Goal: Task Accomplishment & Management: Use online tool/utility

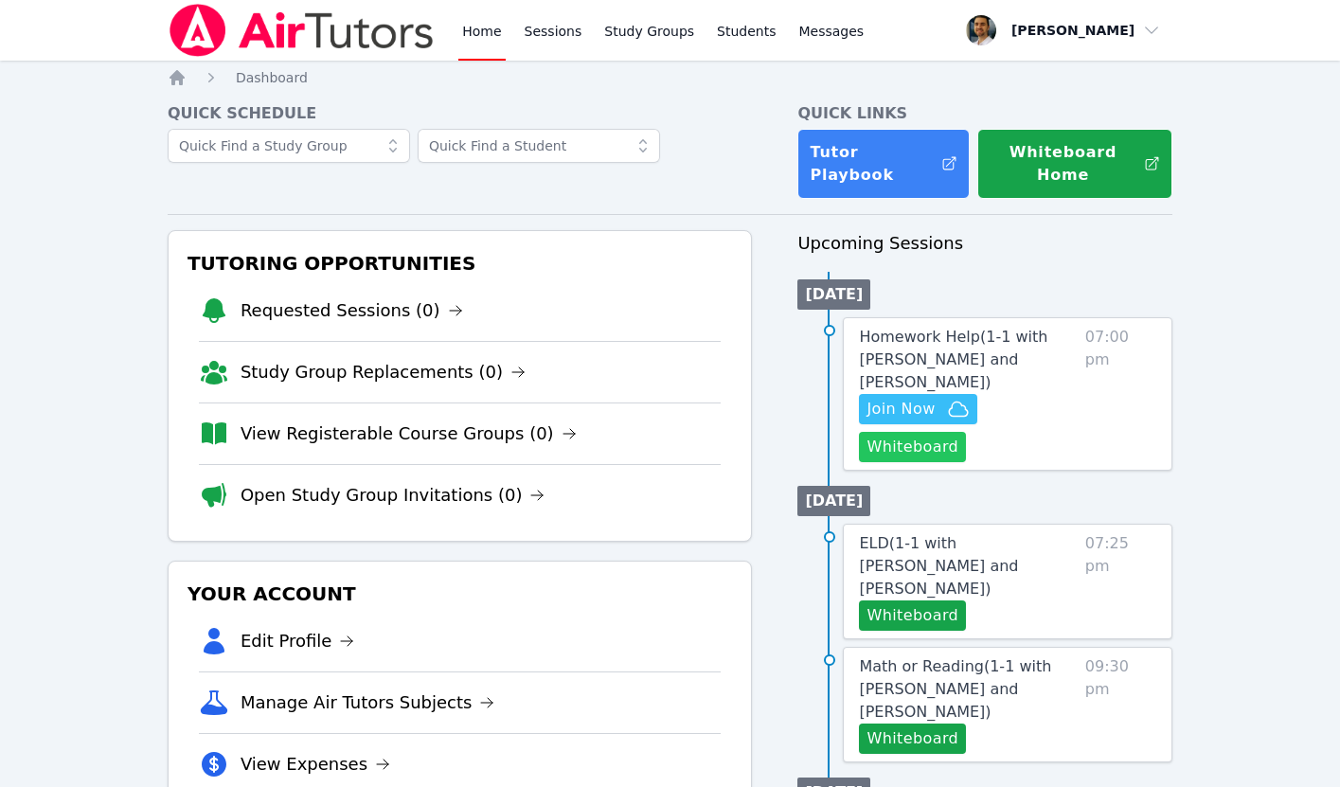
click at [906, 447] on button "Whiteboard" at bounding box center [912, 447] width 107 height 30
click at [928, 407] on span "Join Now" at bounding box center [901, 409] width 68 height 23
click at [922, 358] on span "Homework Help ( 1-1 with Chinguun Munkhbat and Thomas Baran )" at bounding box center [953, 359] width 188 height 63
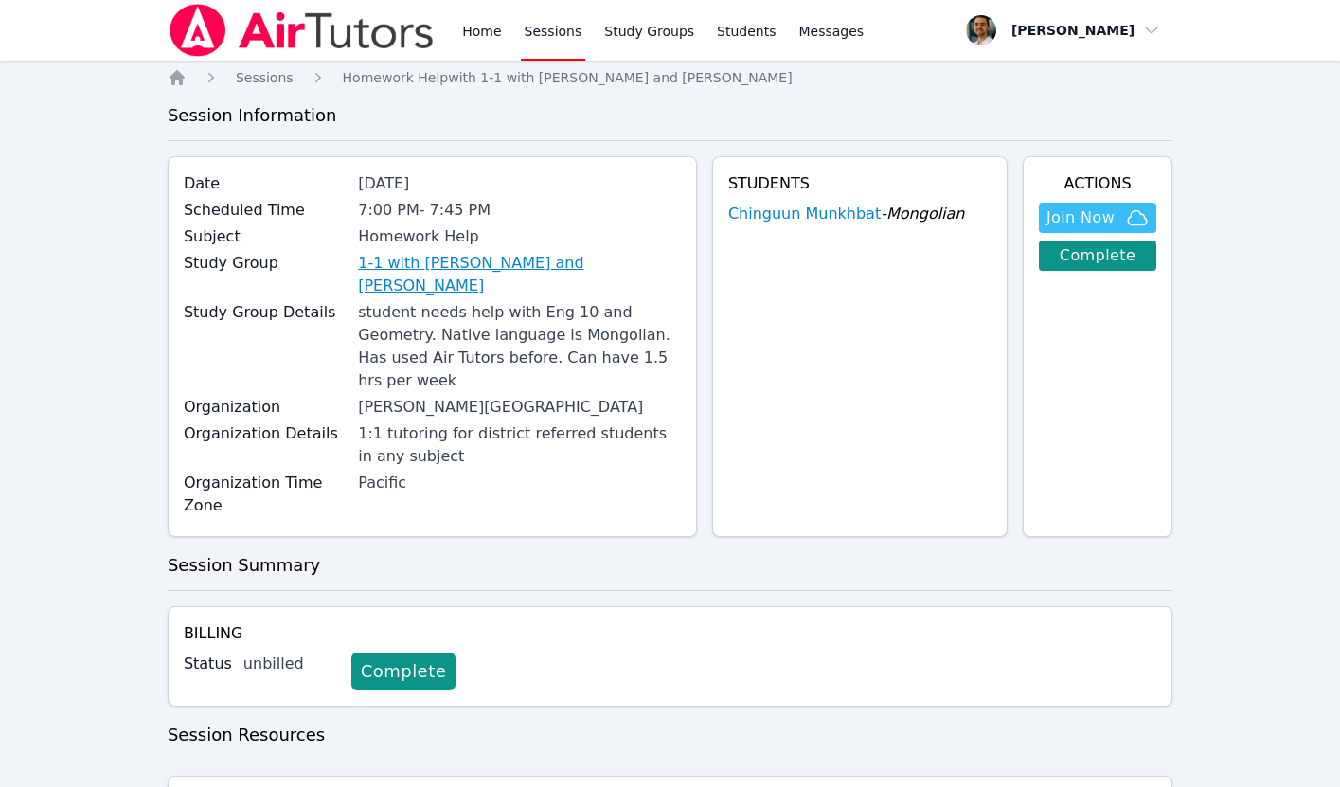
click at [621, 266] on link "1-1 with [PERSON_NAME] and [PERSON_NAME]" at bounding box center [519, 274] width 323 height 45
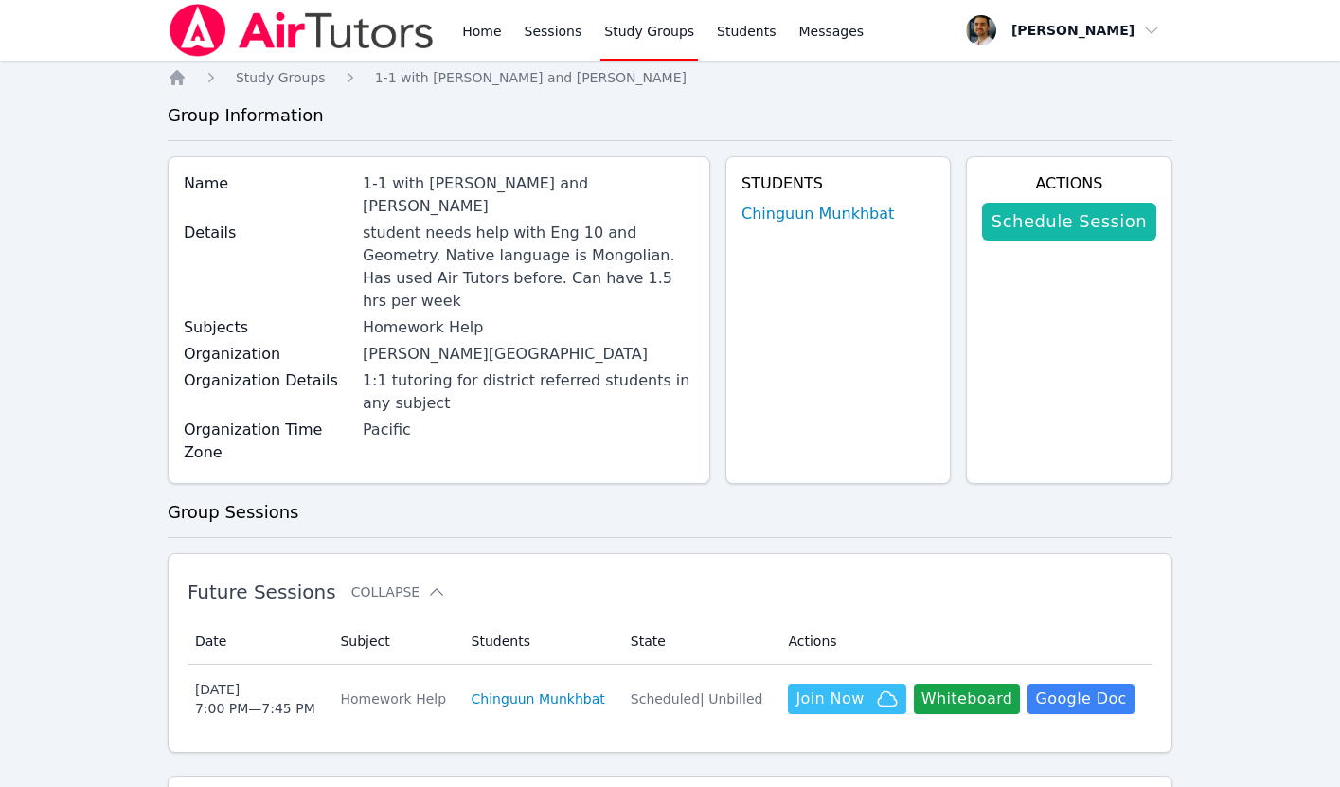
click at [1048, 218] on link "Schedule Session" at bounding box center [1069, 222] width 174 height 38
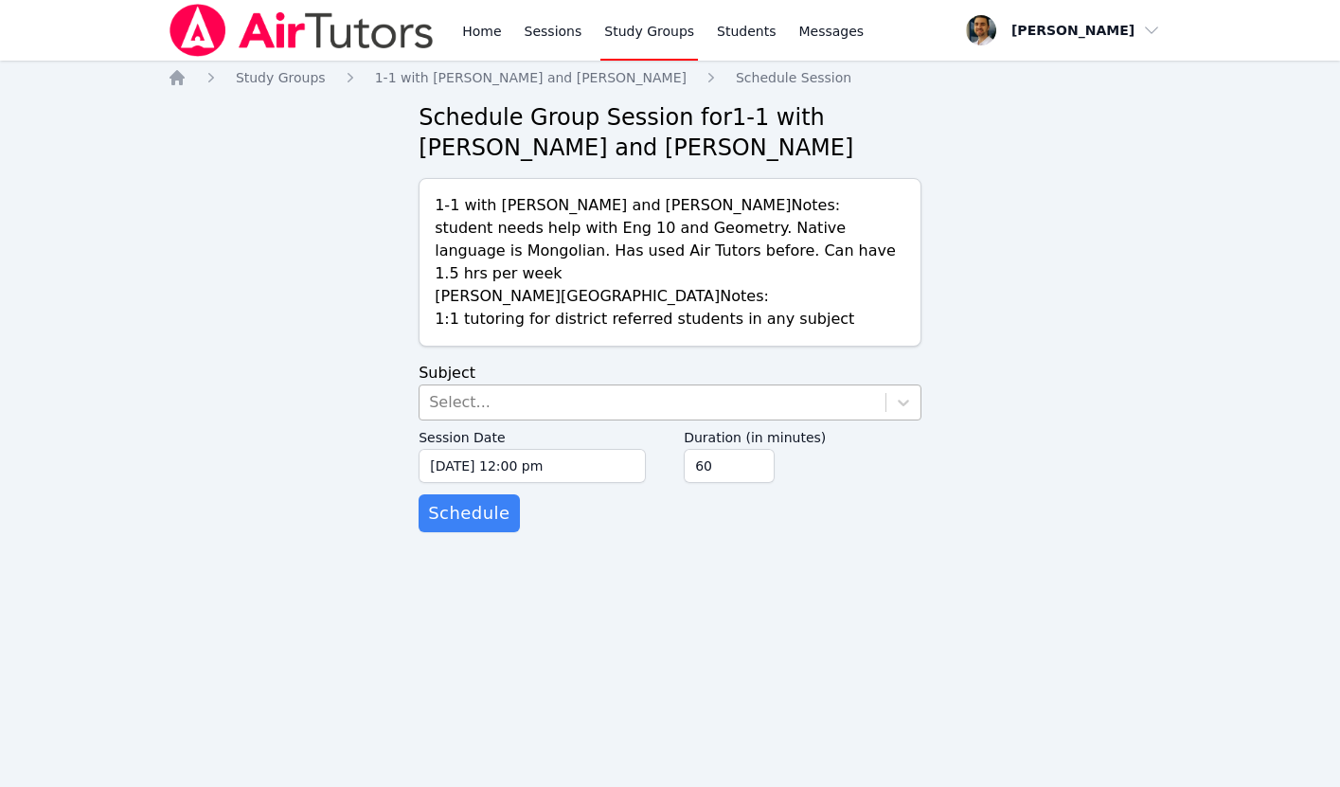
click at [650, 385] on div "Select..." at bounding box center [653, 402] width 466 height 34
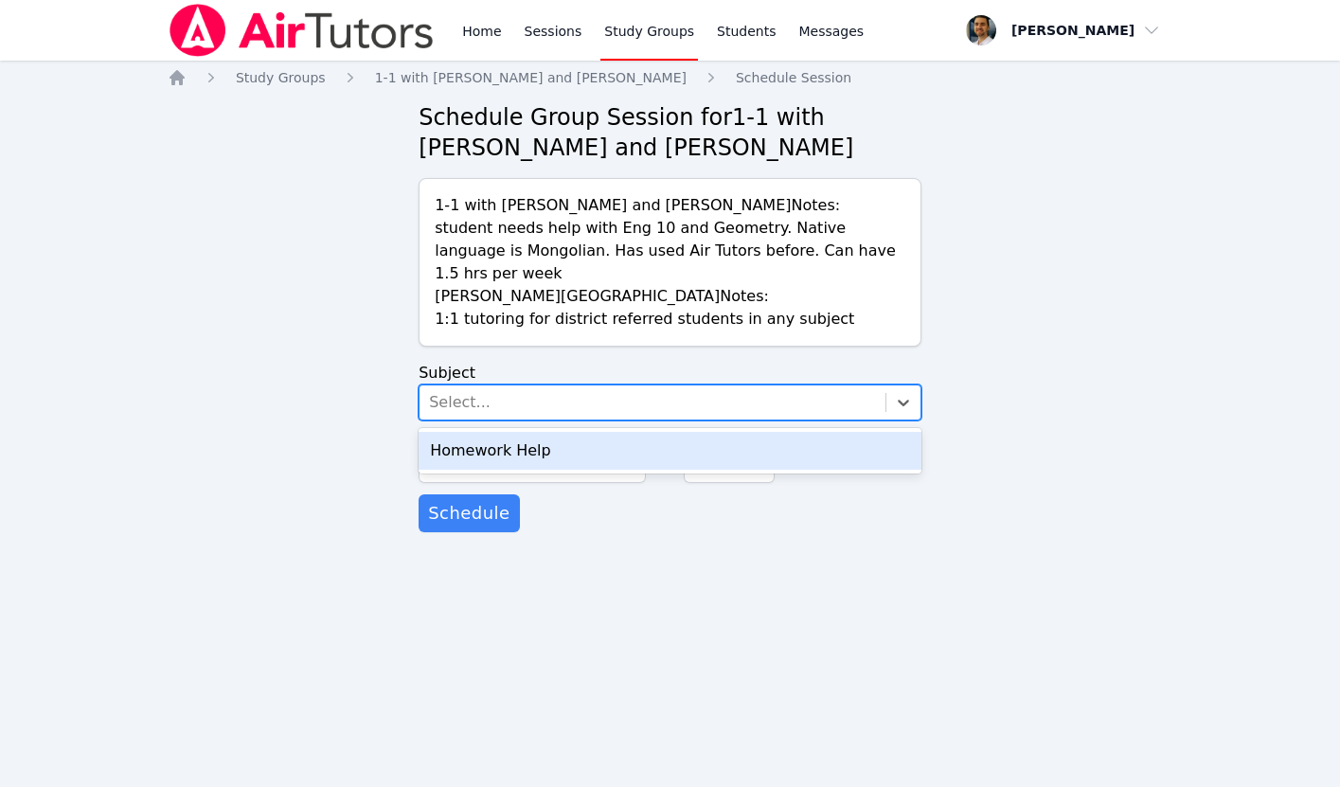
click at [580, 436] on div "Homework Help" at bounding box center [670, 451] width 503 height 38
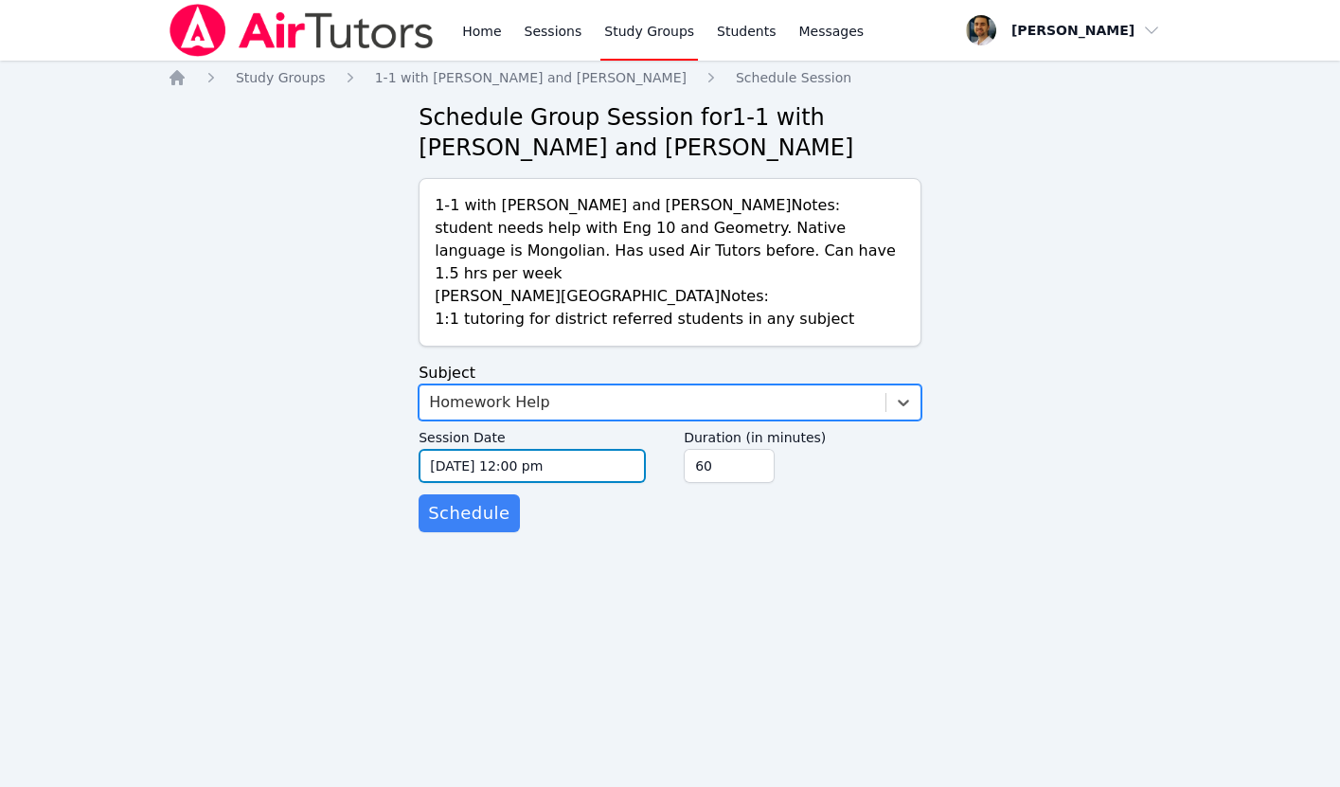
click at [511, 449] on input "09/24/2025 12:00 pm" at bounding box center [532, 466] width 227 height 34
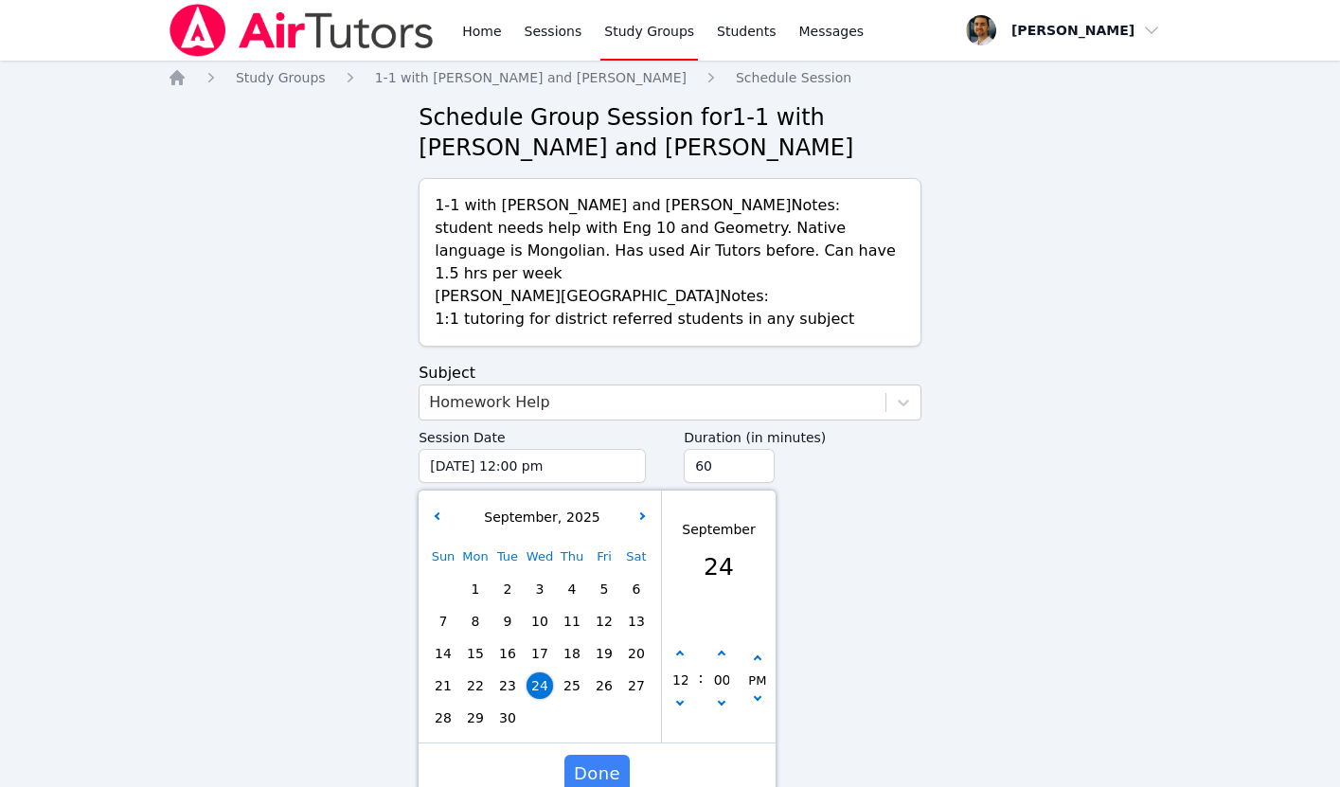
click at [471, 705] on span "29" at bounding box center [475, 718] width 27 height 27
click at [679, 645] on button "button" at bounding box center [680, 654] width 19 height 19
type input "09/29/2025 01:00 pm"
type input "01"
click at [679, 645] on button "button" at bounding box center [680, 654] width 19 height 19
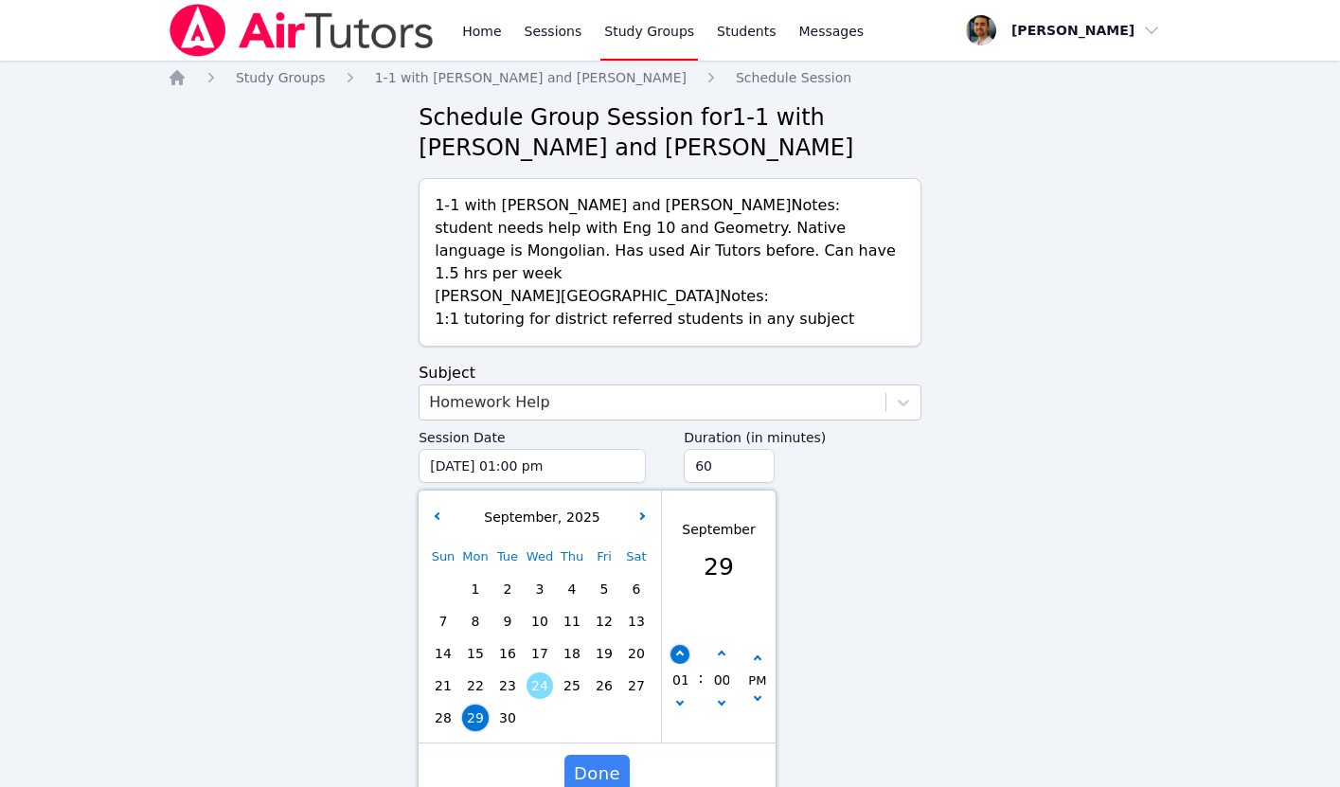
type input "09/29/2025 02:00 pm"
type input "02"
click at [679, 645] on button "button" at bounding box center [680, 654] width 19 height 19
type input "09/29/2025 03:00 pm"
type input "03"
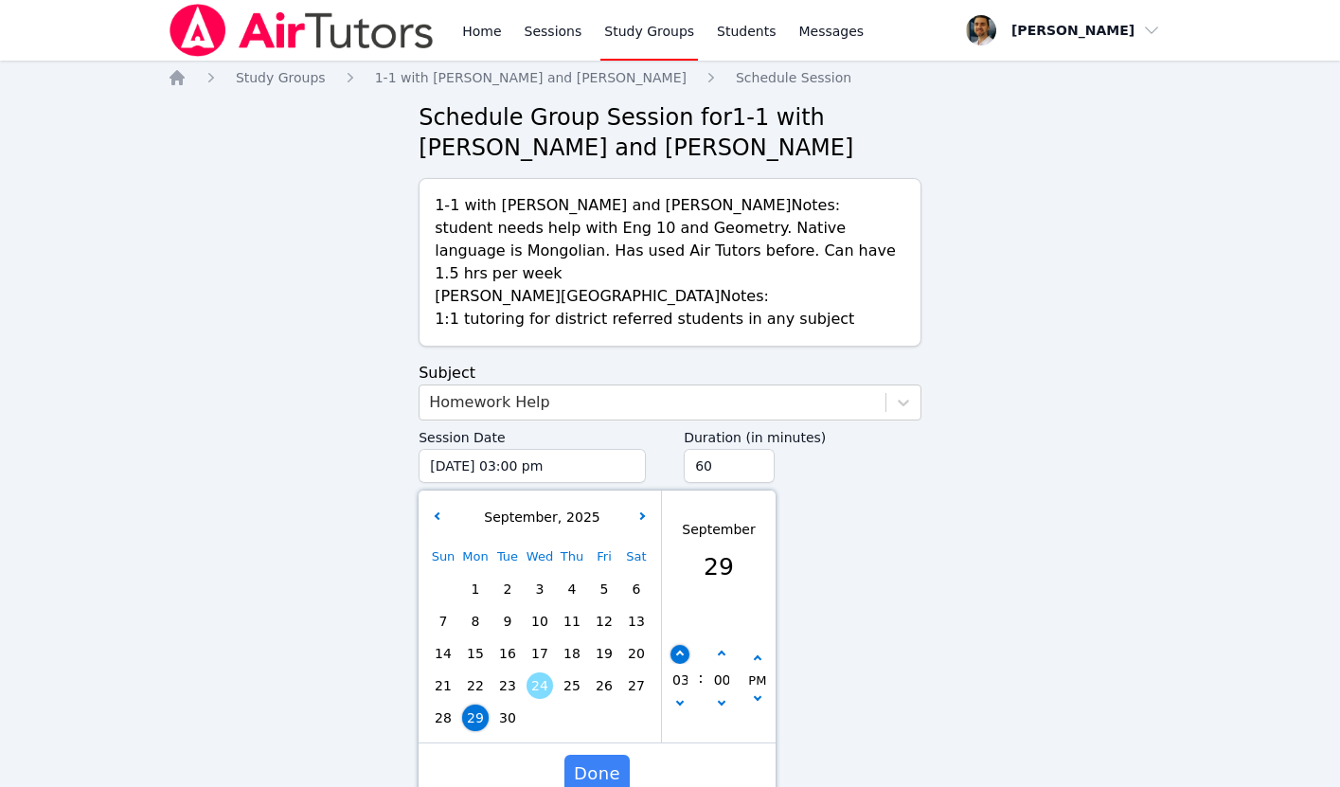
click at [679, 645] on button "button" at bounding box center [680, 654] width 19 height 19
type input "09/29/2025 04:00 pm"
type input "04"
click at [679, 645] on button "button" at bounding box center [680, 654] width 19 height 19
type input "09/29/2025 05:00 pm"
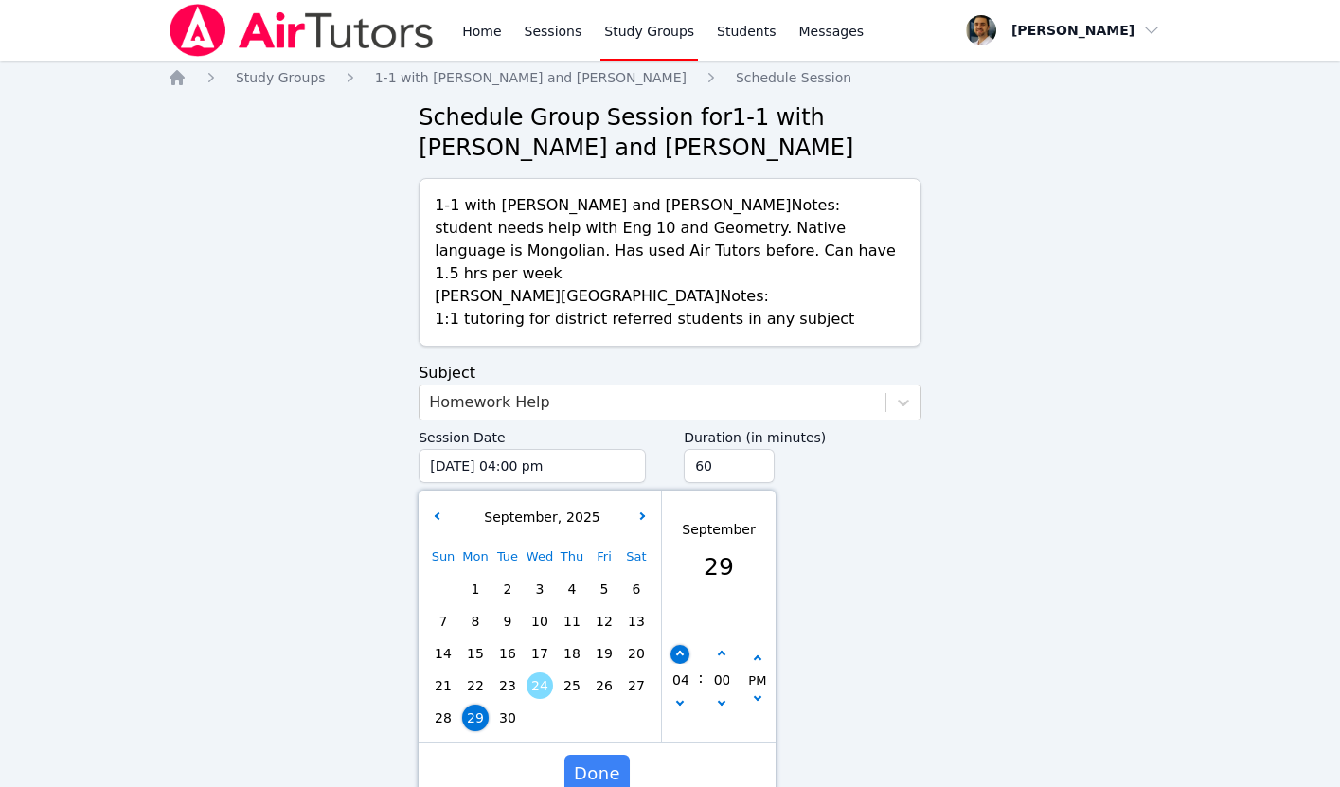
type input "05"
click at [679, 645] on button "button" at bounding box center [680, 654] width 19 height 19
type input "09/29/2025 06:00 pm"
type input "06"
click at [679, 645] on button "button" at bounding box center [680, 654] width 19 height 19
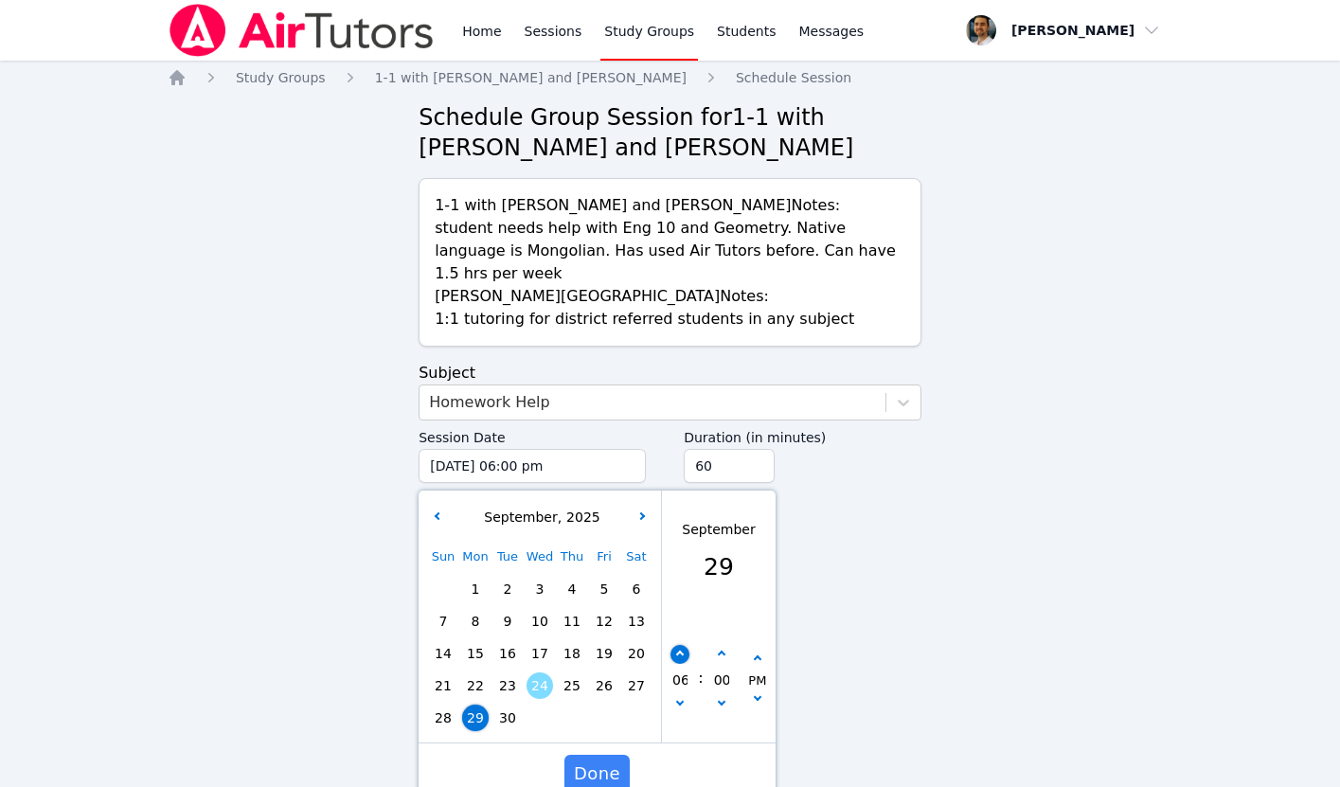
type input "09/29/2025 07:00 pm"
type input "07"
click at [600, 761] on span "Done" at bounding box center [597, 774] width 46 height 27
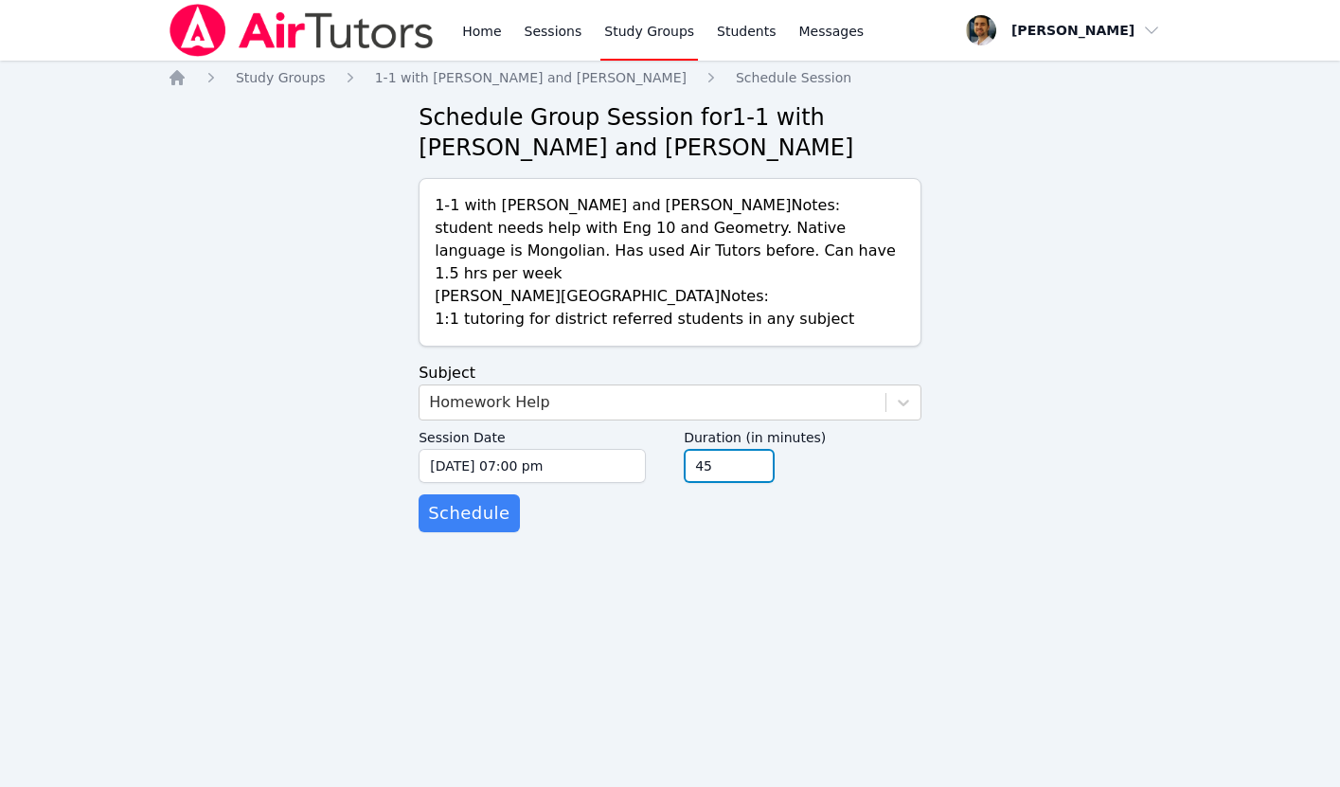
type input "45"
click at [759, 449] on input "45" at bounding box center [729, 466] width 91 height 34
click at [485, 500] on span "Schedule" at bounding box center [468, 513] width 81 height 27
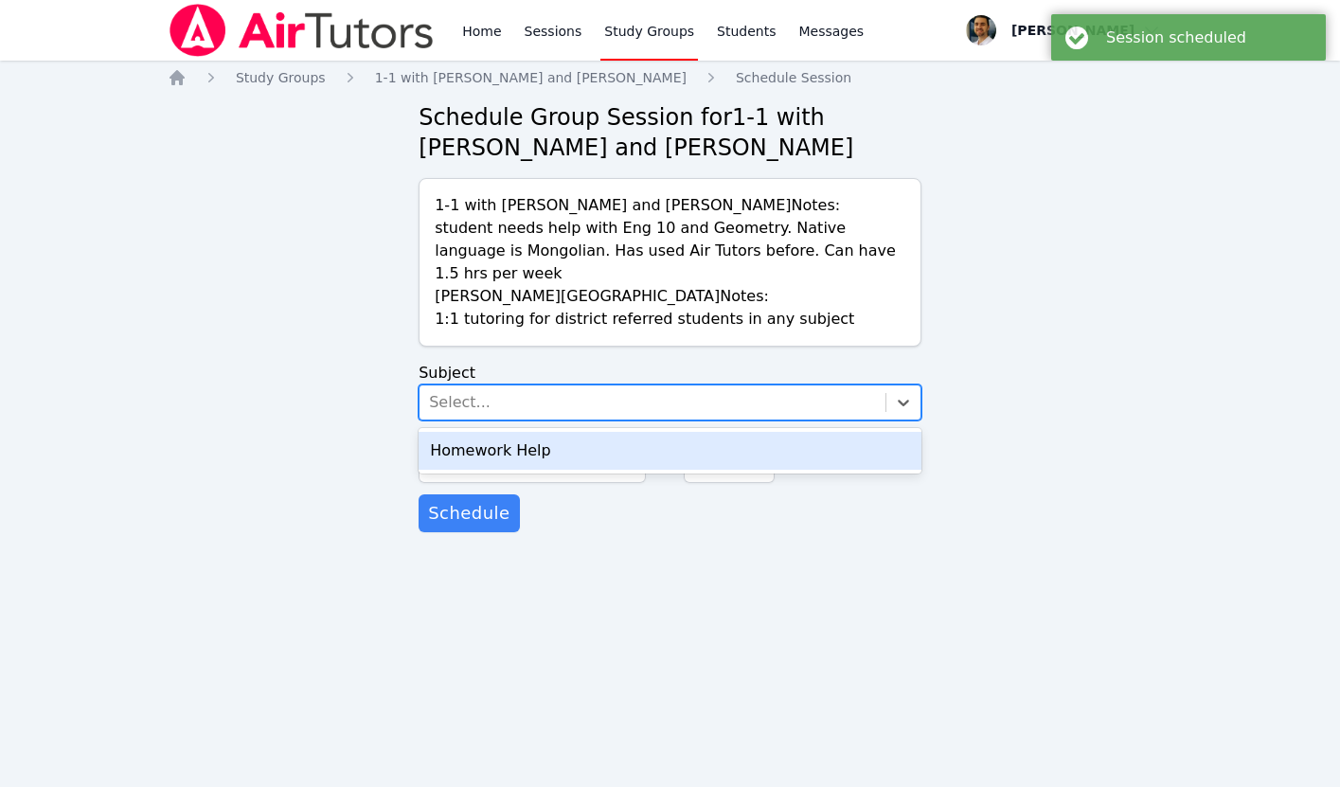
click at [544, 385] on div "Select..." at bounding box center [653, 402] width 466 height 34
click at [541, 432] on div "Homework Help" at bounding box center [670, 451] width 503 height 38
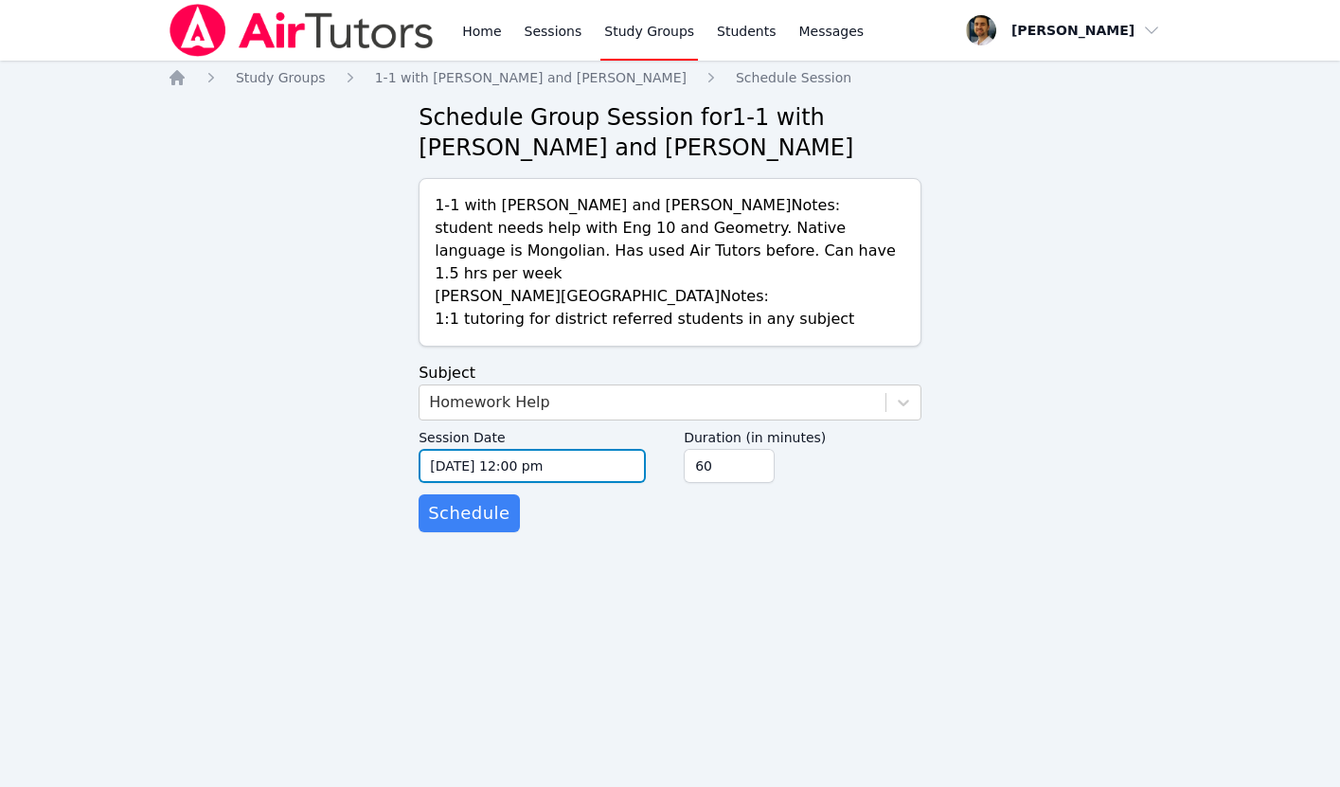
click at [605, 449] on input "09/24/2025 12:00 pm" at bounding box center [532, 466] width 227 height 34
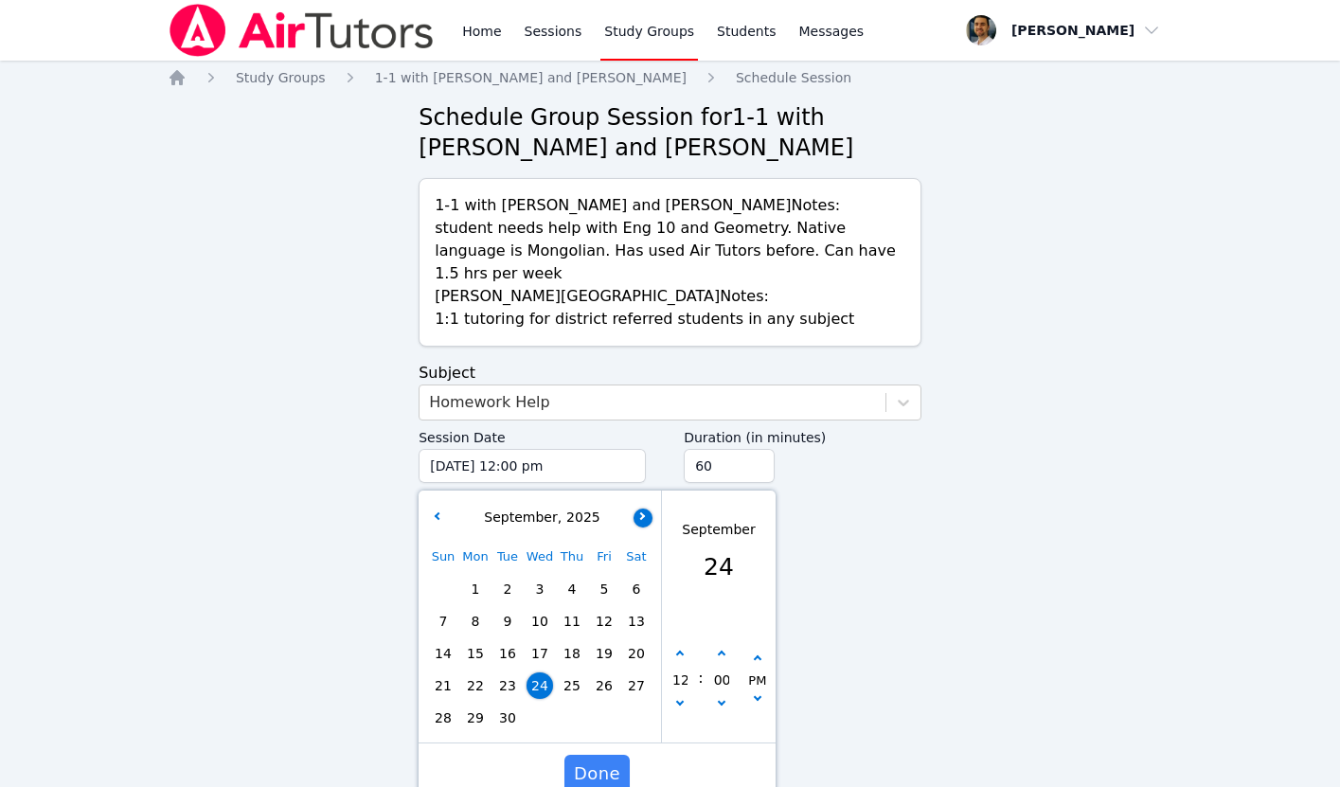
click at [645, 509] on button "button" at bounding box center [643, 518] width 19 height 19
click at [542, 576] on span "1" at bounding box center [540, 589] width 27 height 27
click at [682, 651] on icon "button" at bounding box center [680, 655] width 8 height 8
type input "10/01/2025 01:00 pm"
type input "01"
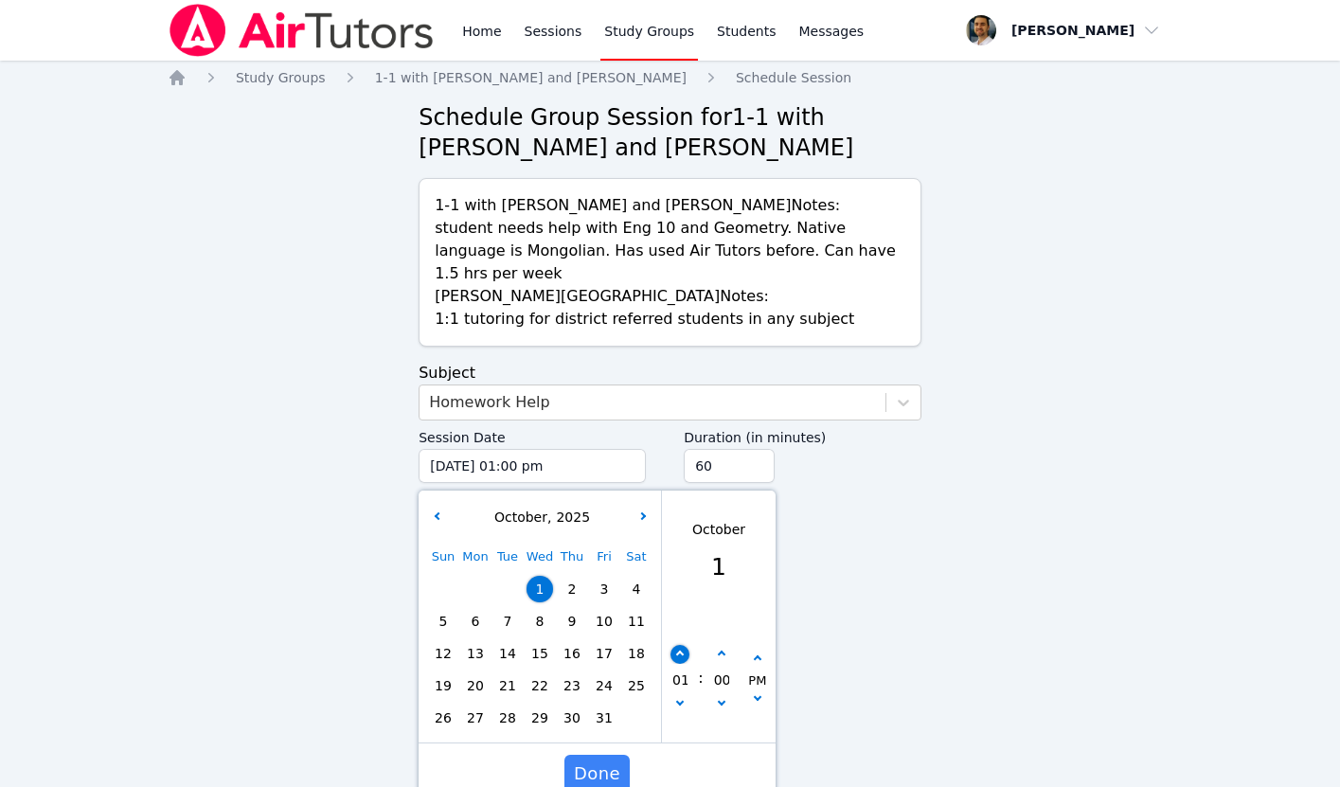
click at [682, 651] on icon "button" at bounding box center [680, 655] width 8 height 8
type input "10/01/2025 02:00 pm"
type input "02"
click at [682, 651] on icon "button" at bounding box center [680, 655] width 8 height 8
type input "10/01/2025 03:00 pm"
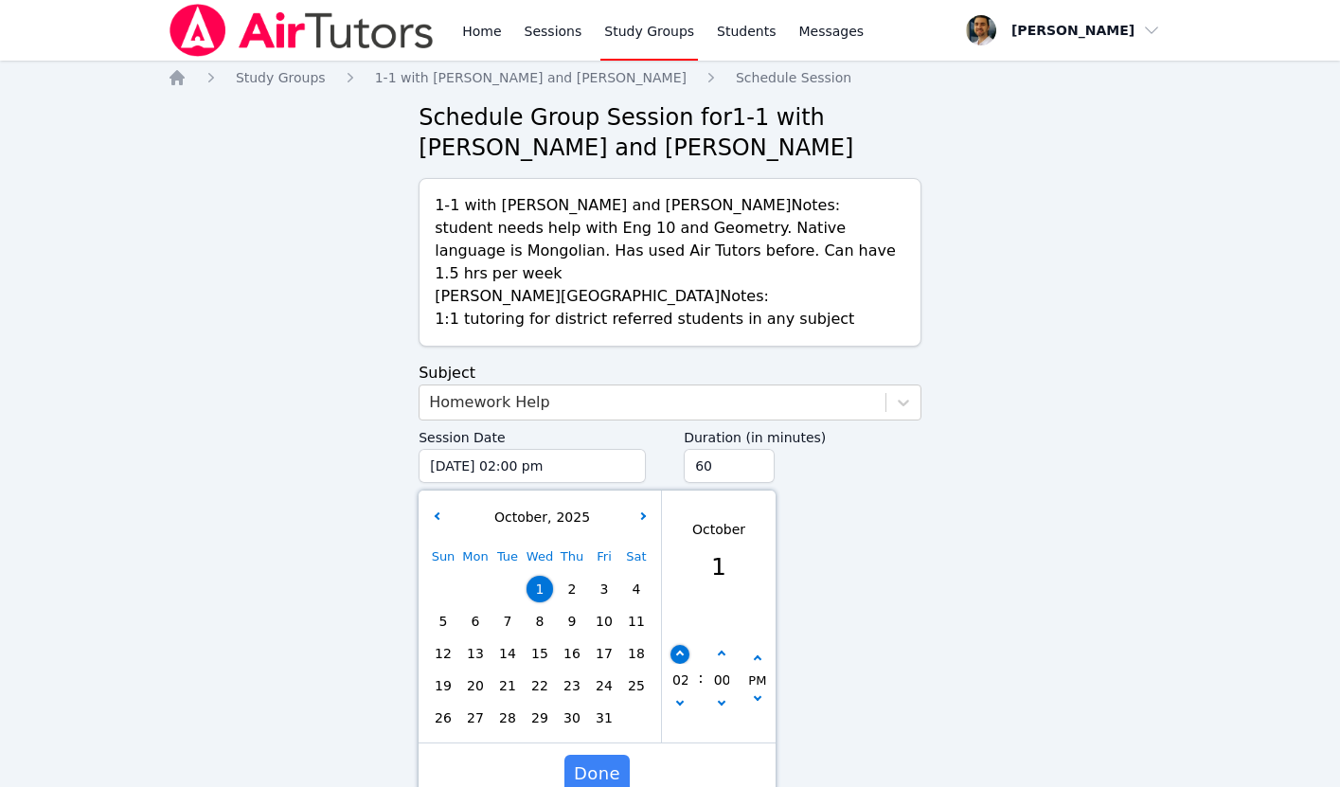
type input "03"
click at [682, 651] on icon "button" at bounding box center [680, 655] width 8 height 8
type input "10/01/2025 04:00 pm"
type input "04"
click at [682, 651] on icon "button" at bounding box center [680, 655] width 8 height 8
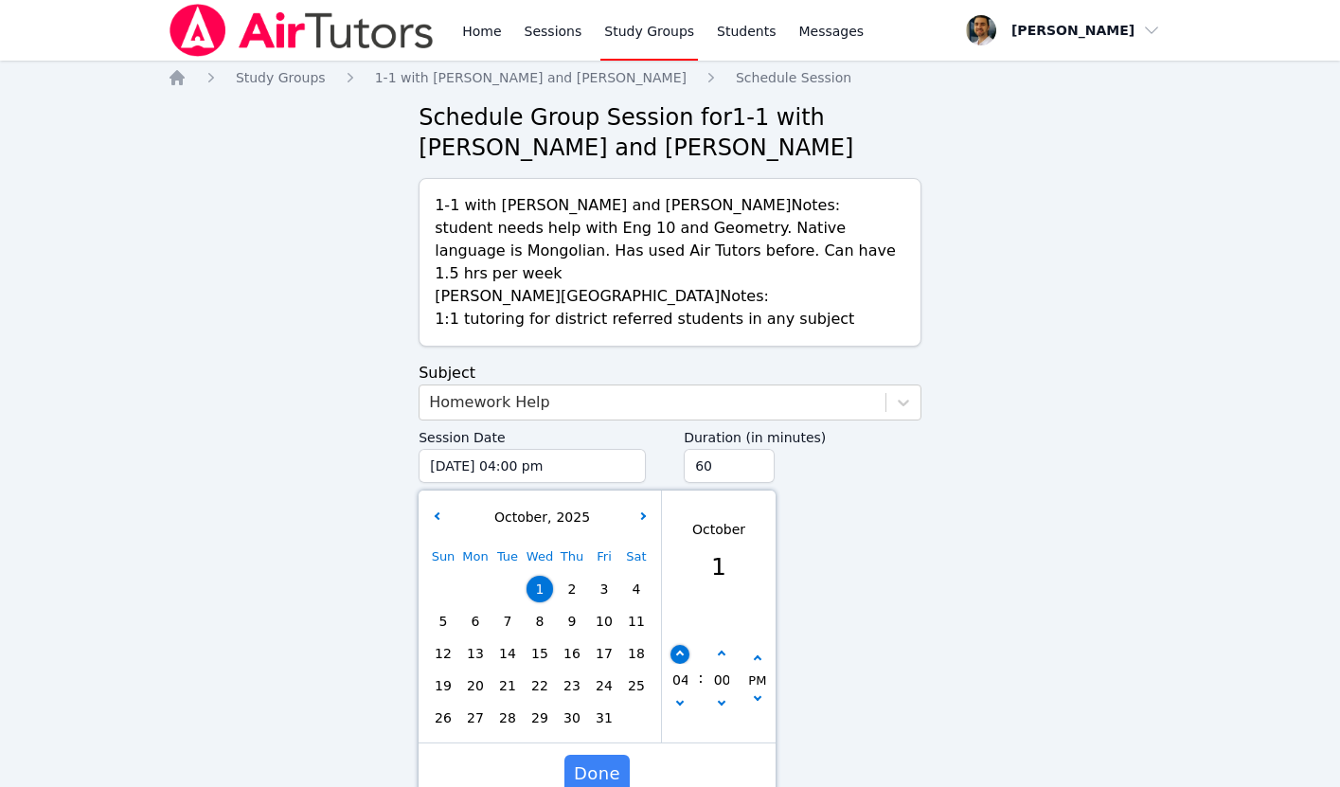
type input "10/01/2025 05:00 pm"
type input "05"
click at [682, 651] on icon "button" at bounding box center [680, 655] width 8 height 8
type input "10/01/2025 06:00 pm"
type input "06"
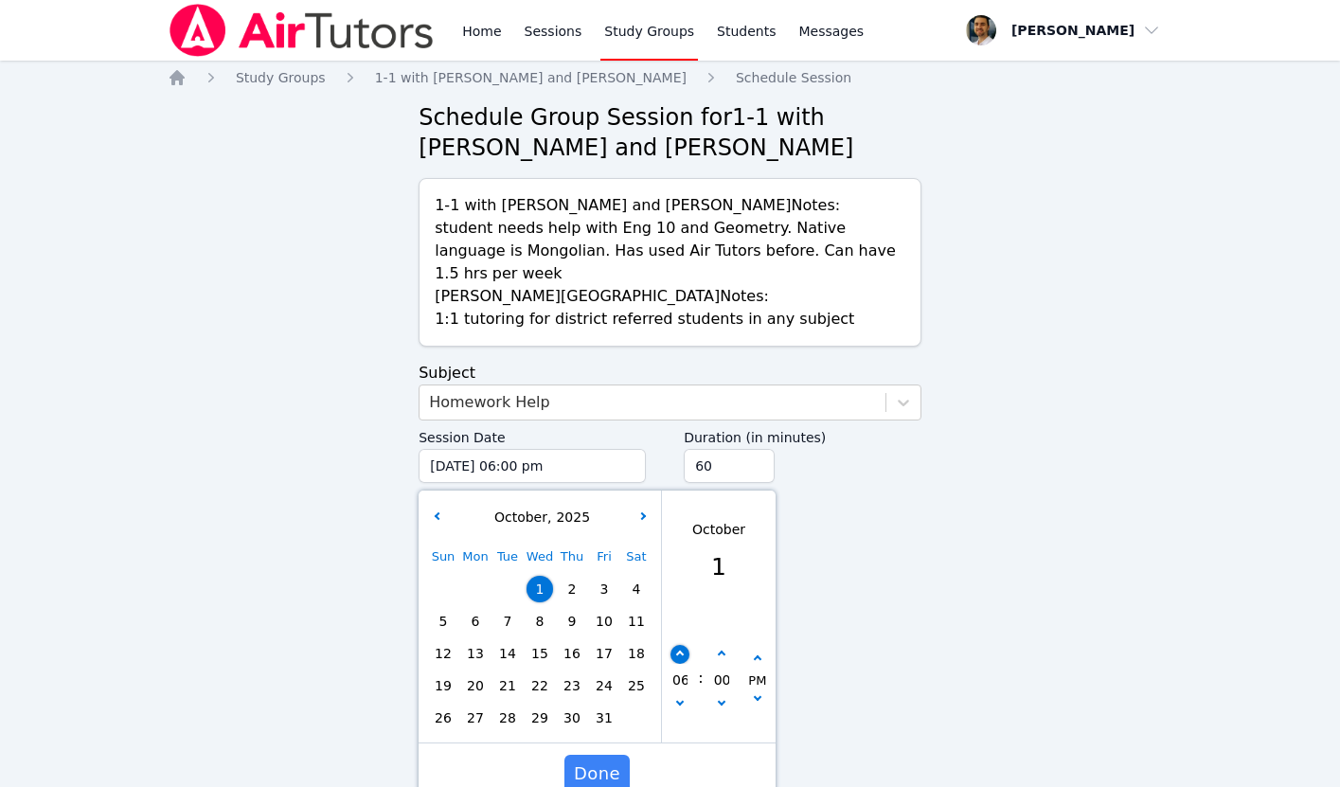
click at [682, 651] on icon "button" at bounding box center [680, 655] width 8 height 8
type input "10/01/2025 07:00 pm"
type input "07"
click at [600, 761] on span "Done" at bounding box center [597, 774] width 46 height 27
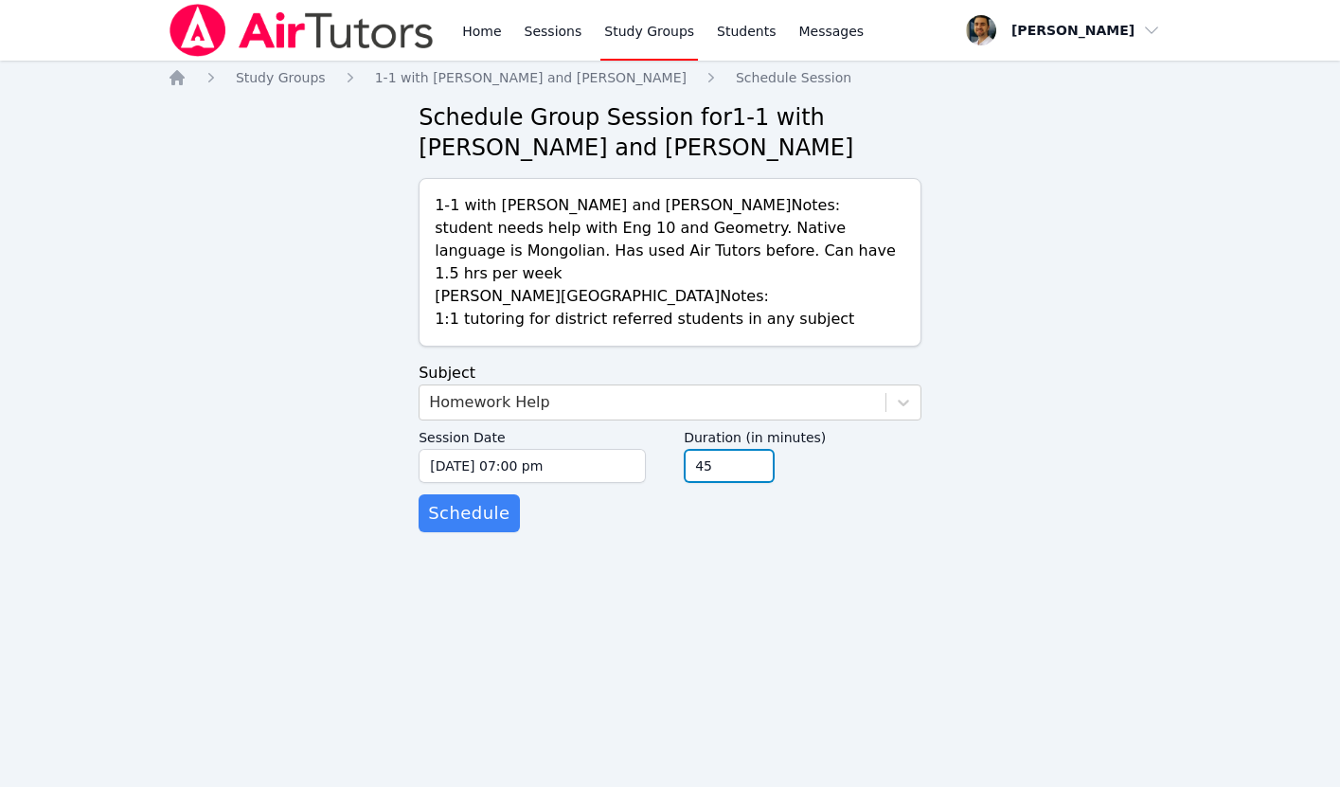
type input "45"
click at [756, 453] on input "45" at bounding box center [729, 466] width 91 height 34
click at [482, 500] on span "Schedule" at bounding box center [468, 513] width 81 height 27
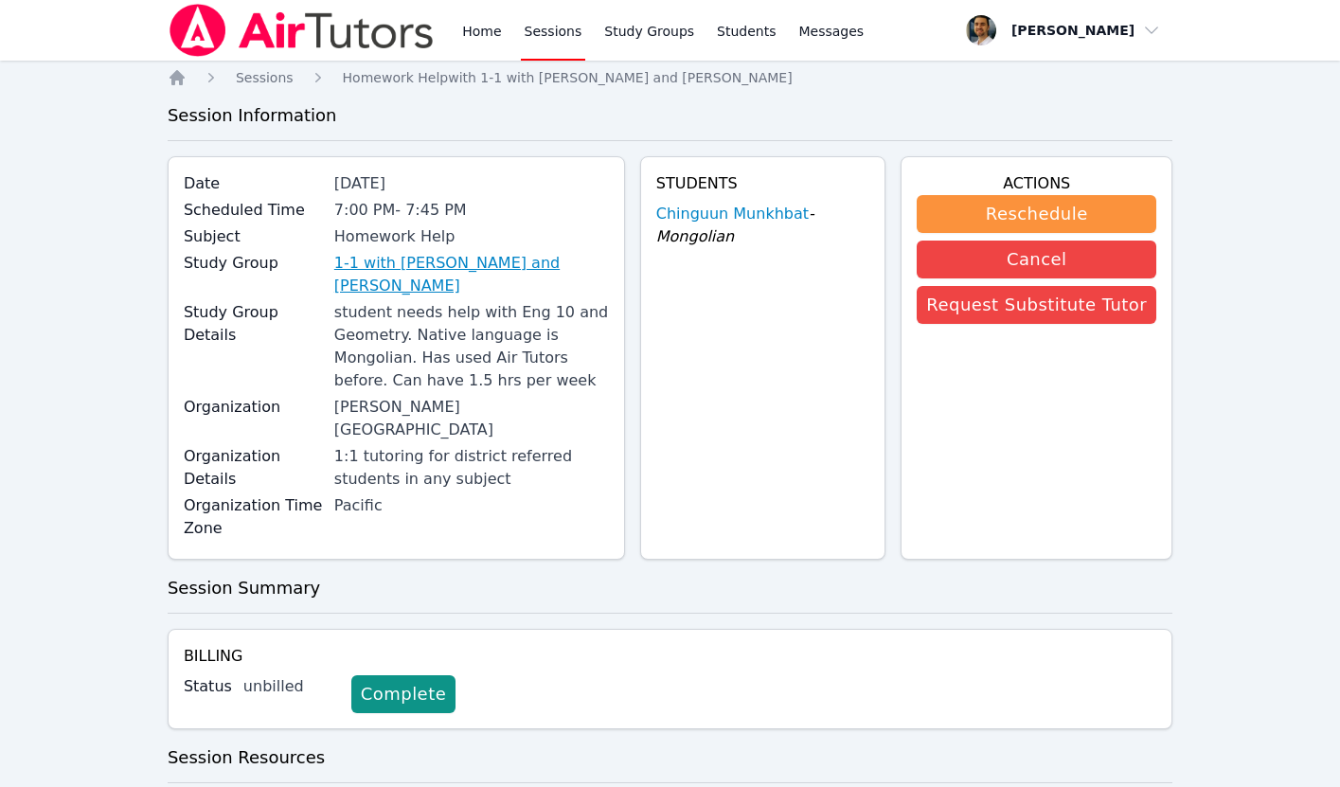
click at [466, 261] on link "1-1 with [PERSON_NAME] and [PERSON_NAME]" at bounding box center [471, 274] width 275 height 45
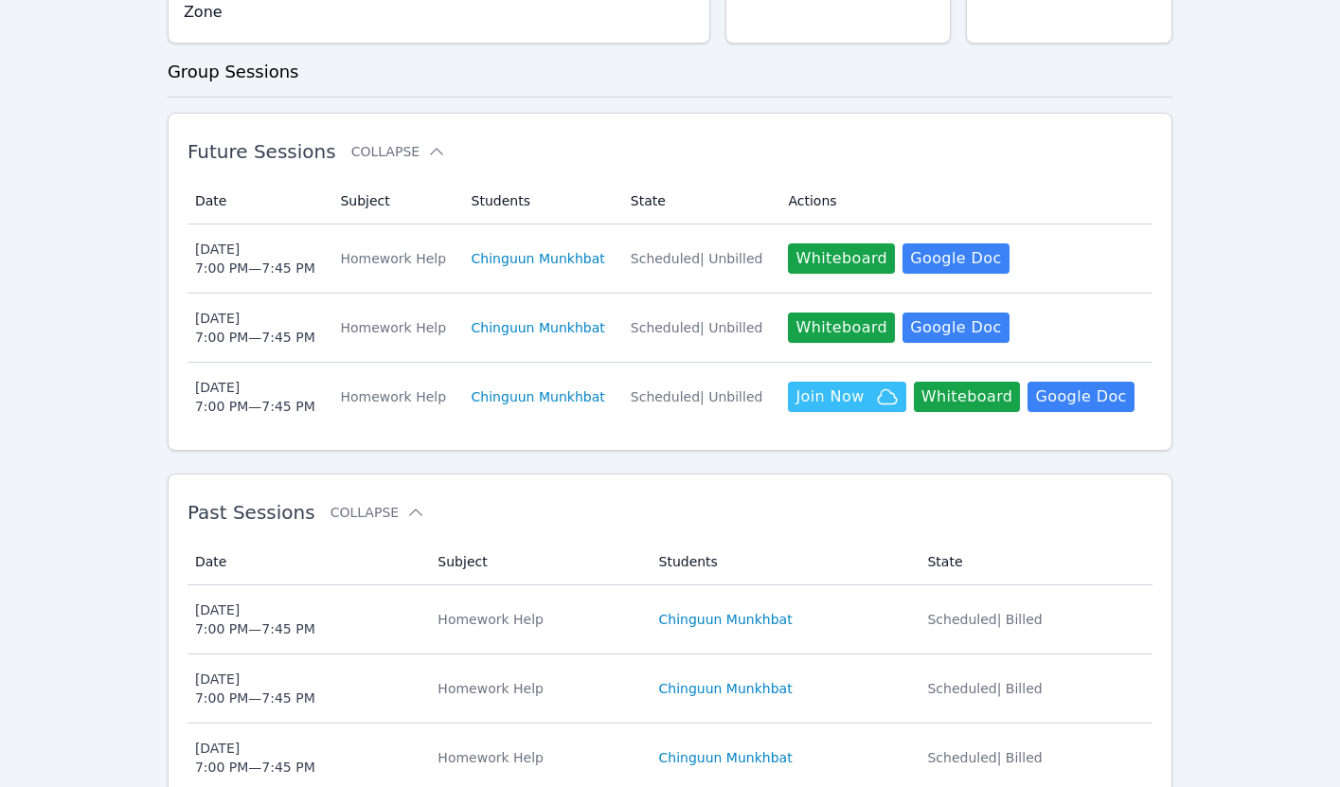
scroll to position [392, 0]
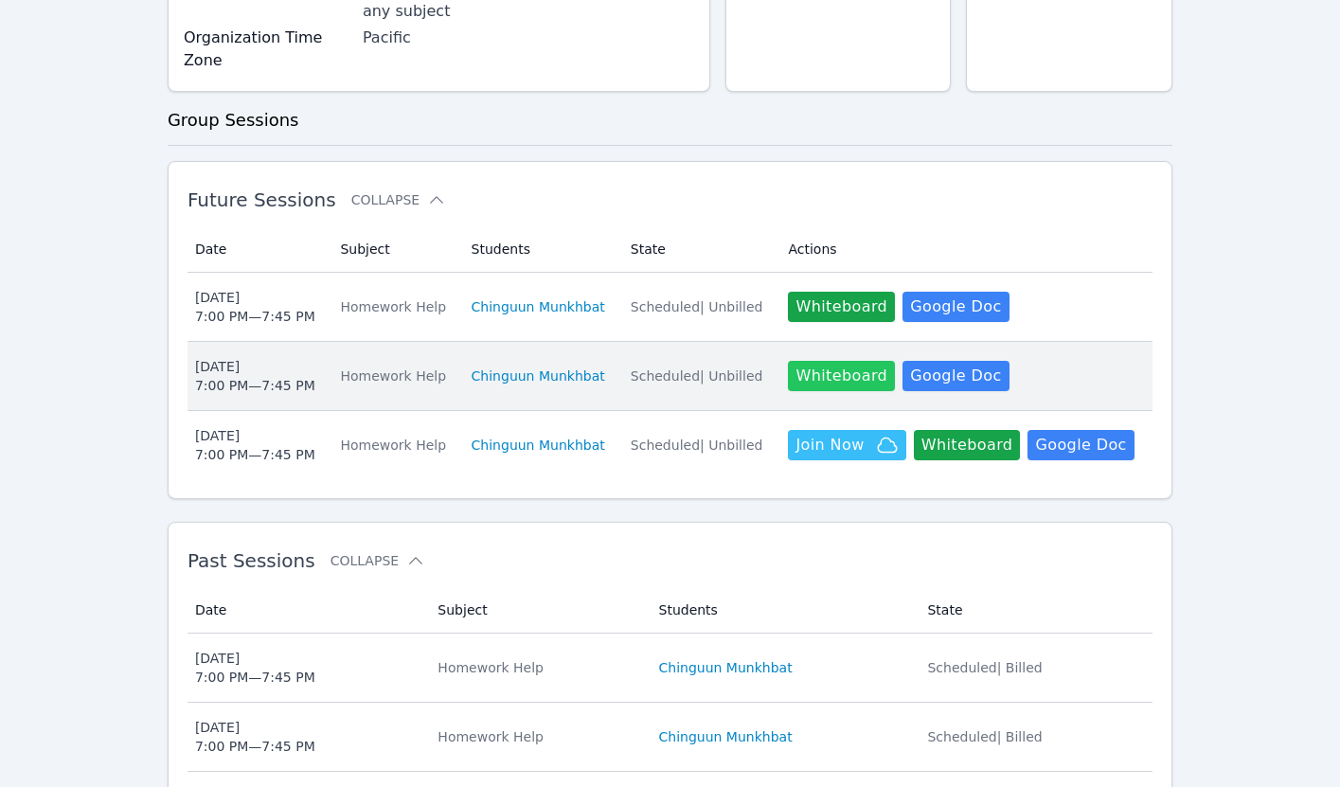
click at [810, 361] on button "Whiteboard" at bounding box center [841, 376] width 107 height 30
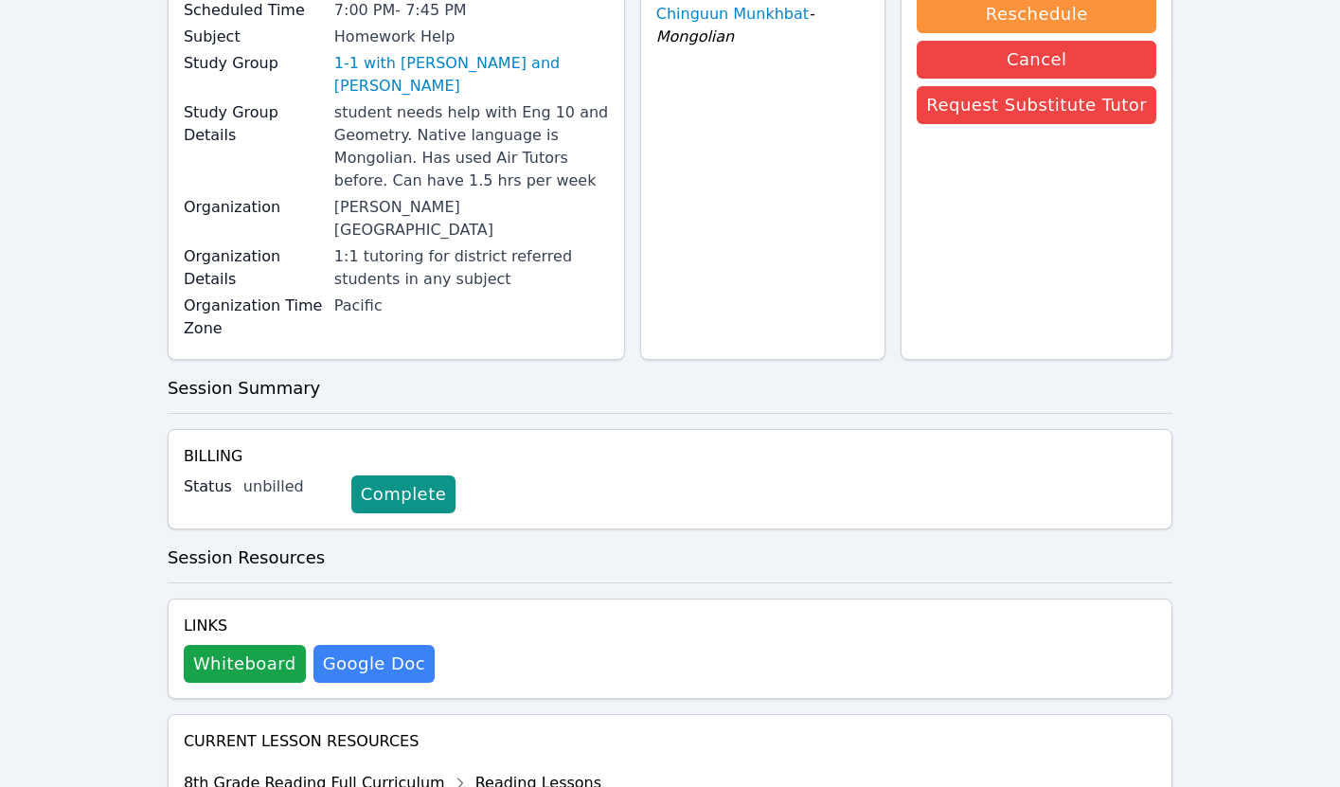
scroll to position [232, 0]
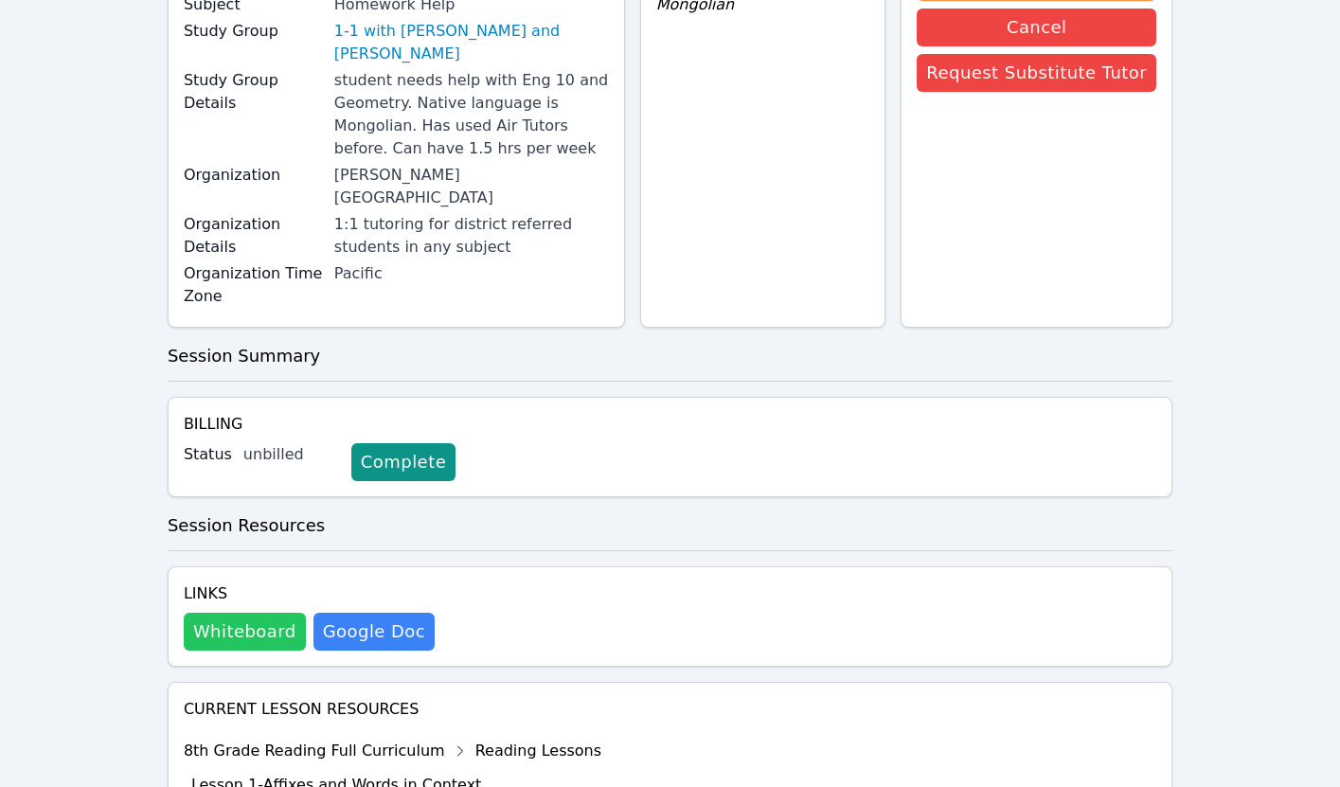
click at [250, 613] on button "Whiteboard" at bounding box center [245, 632] width 122 height 38
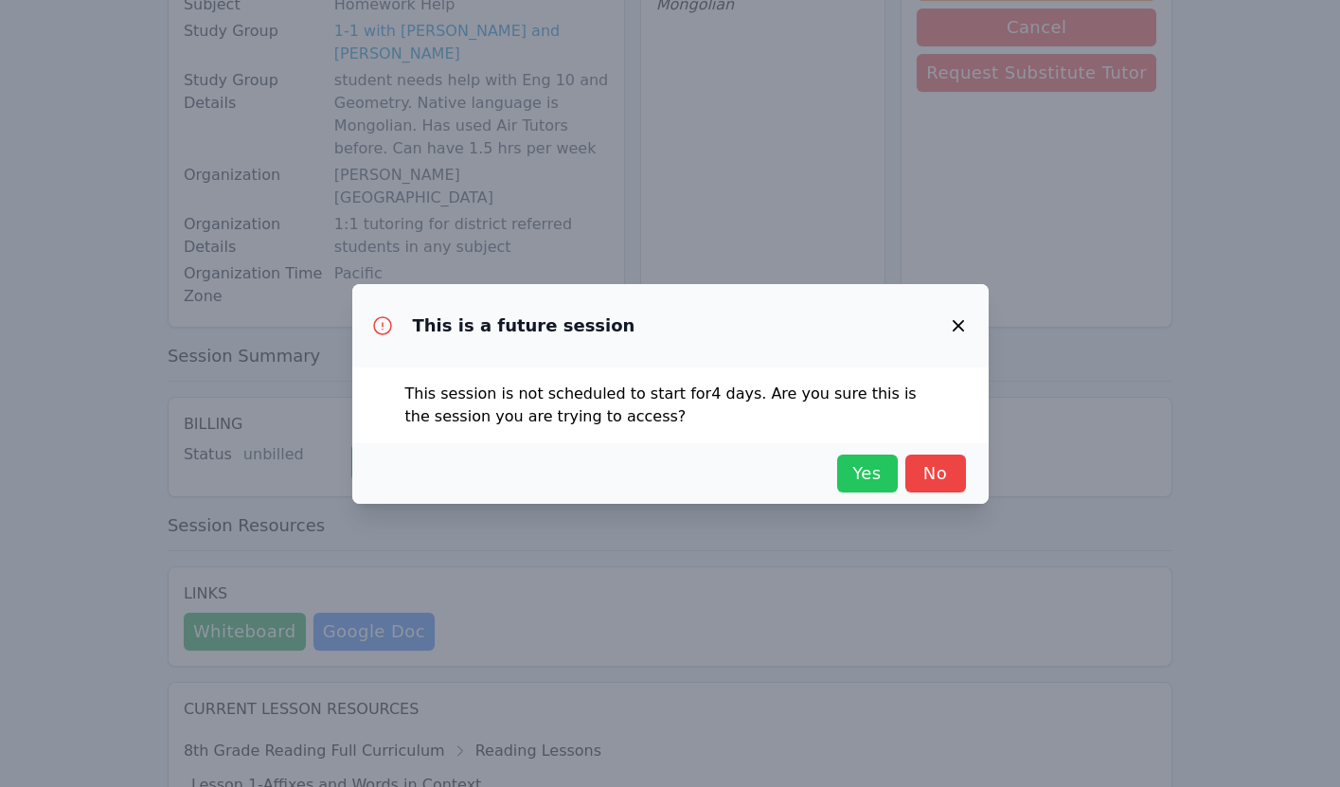
click at [863, 467] on span "Yes" at bounding box center [868, 473] width 42 height 27
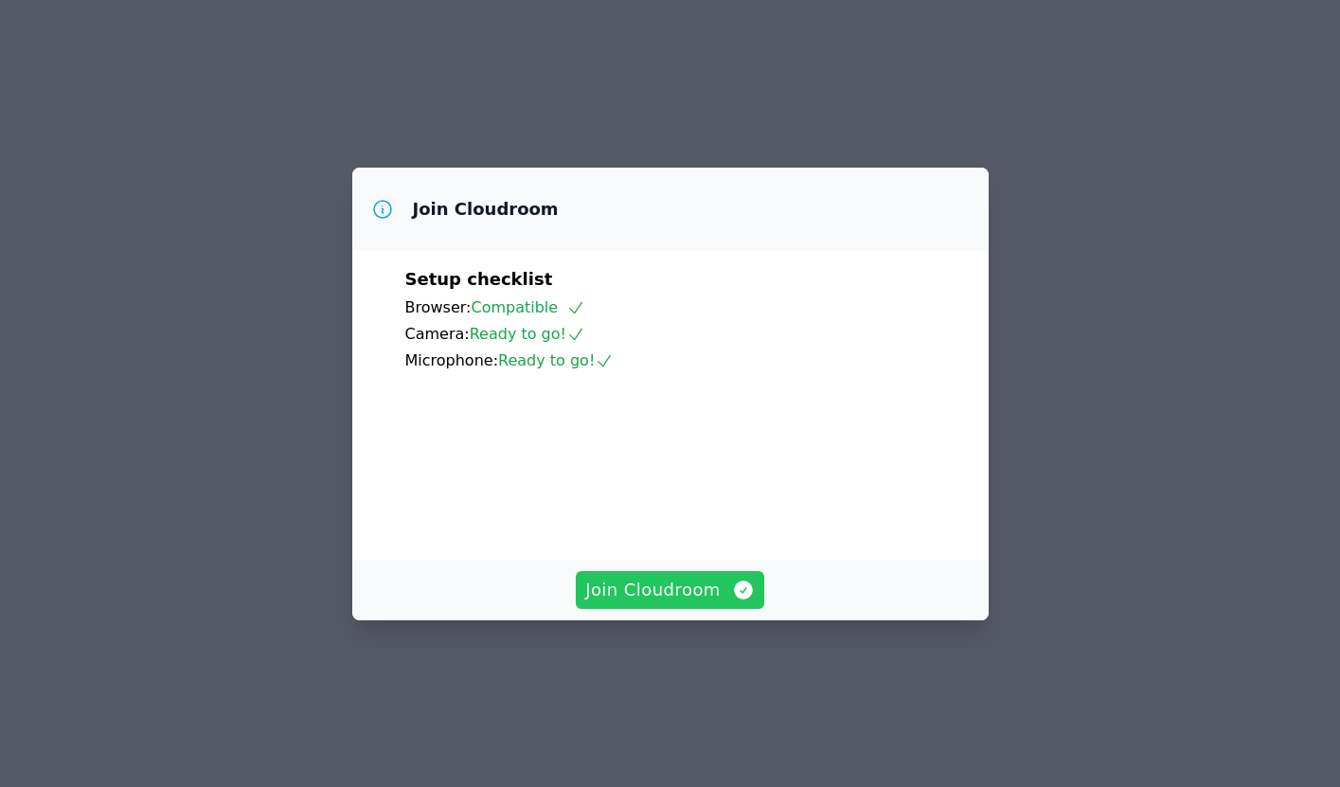
click at [726, 603] on span "Join Cloudroom" at bounding box center [670, 590] width 170 height 27
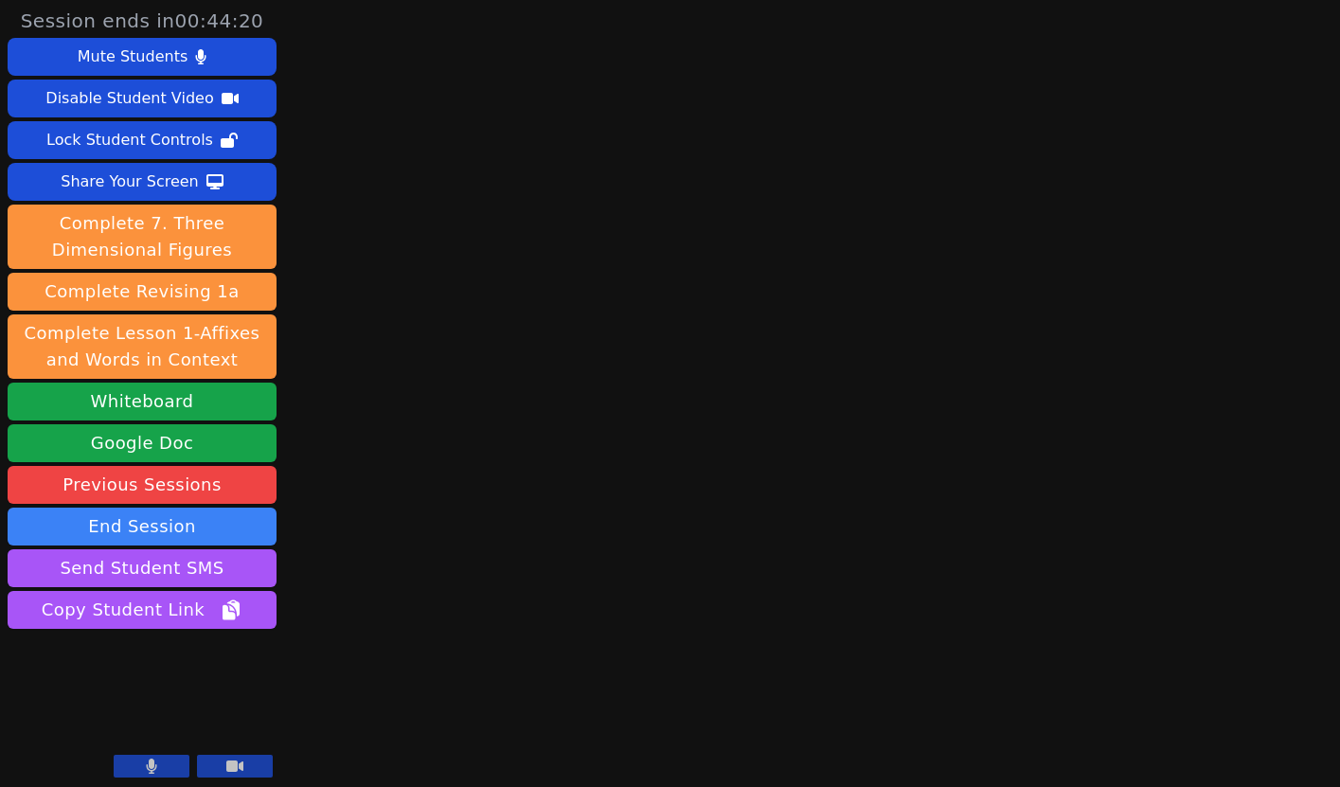
click at [154, 770] on icon at bounding box center [152, 766] width 10 height 15
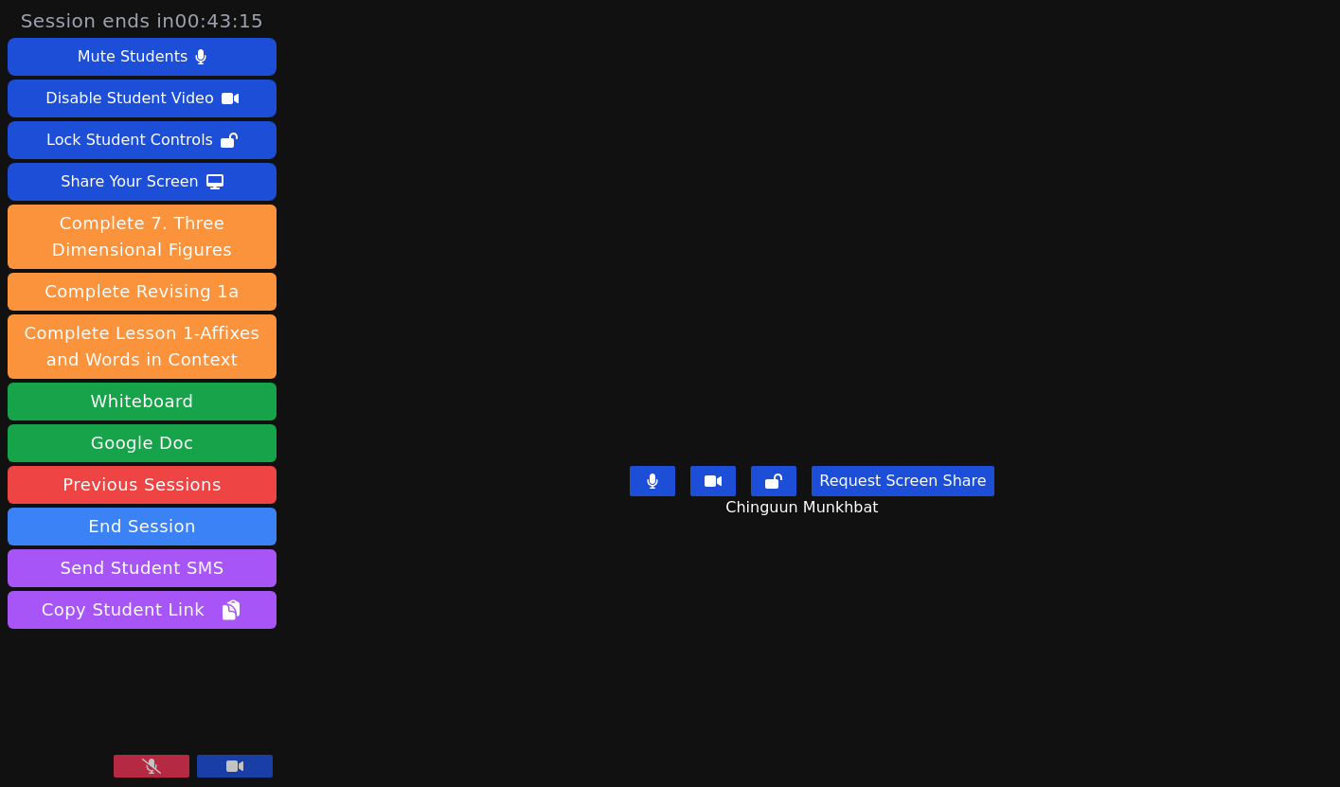
click at [155, 768] on icon at bounding box center [151, 766] width 19 height 15
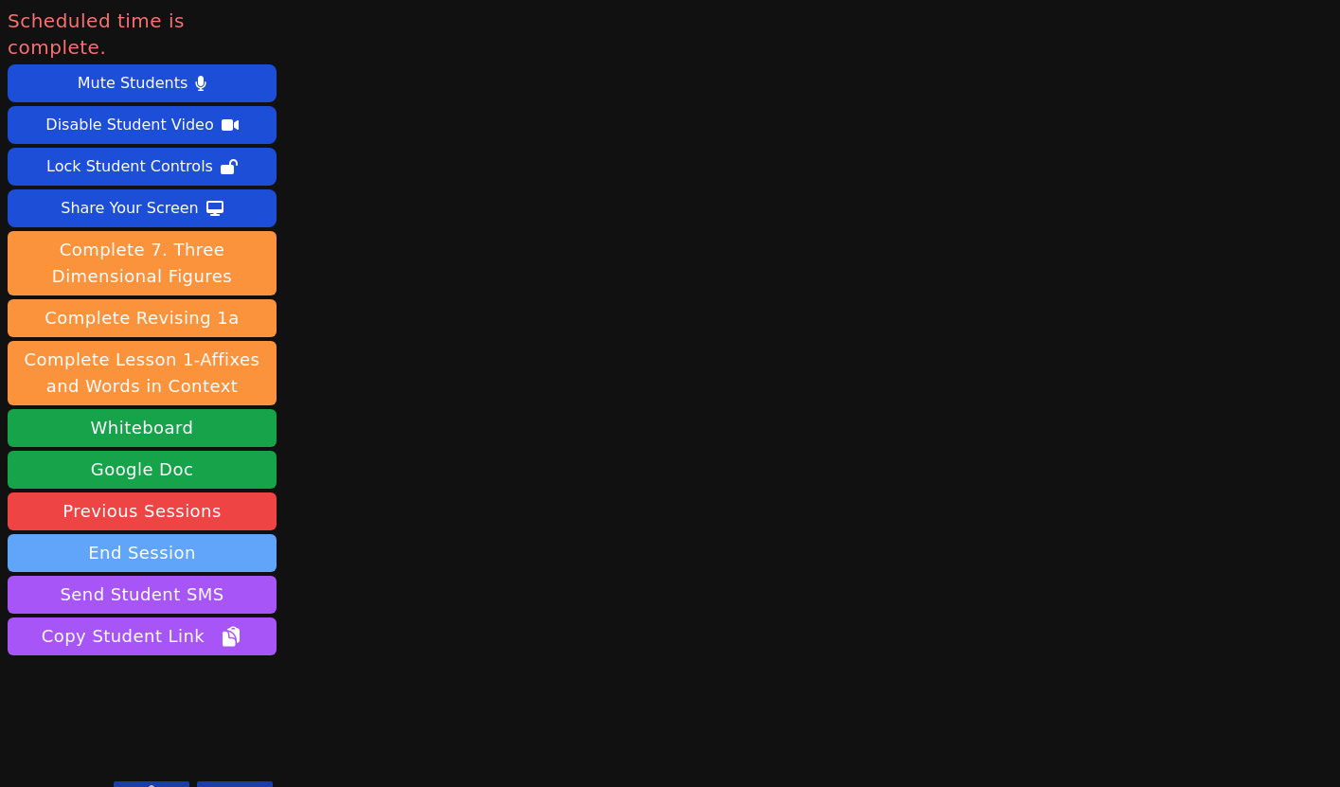
click at [170, 534] on button "End Session" at bounding box center [142, 553] width 269 height 38
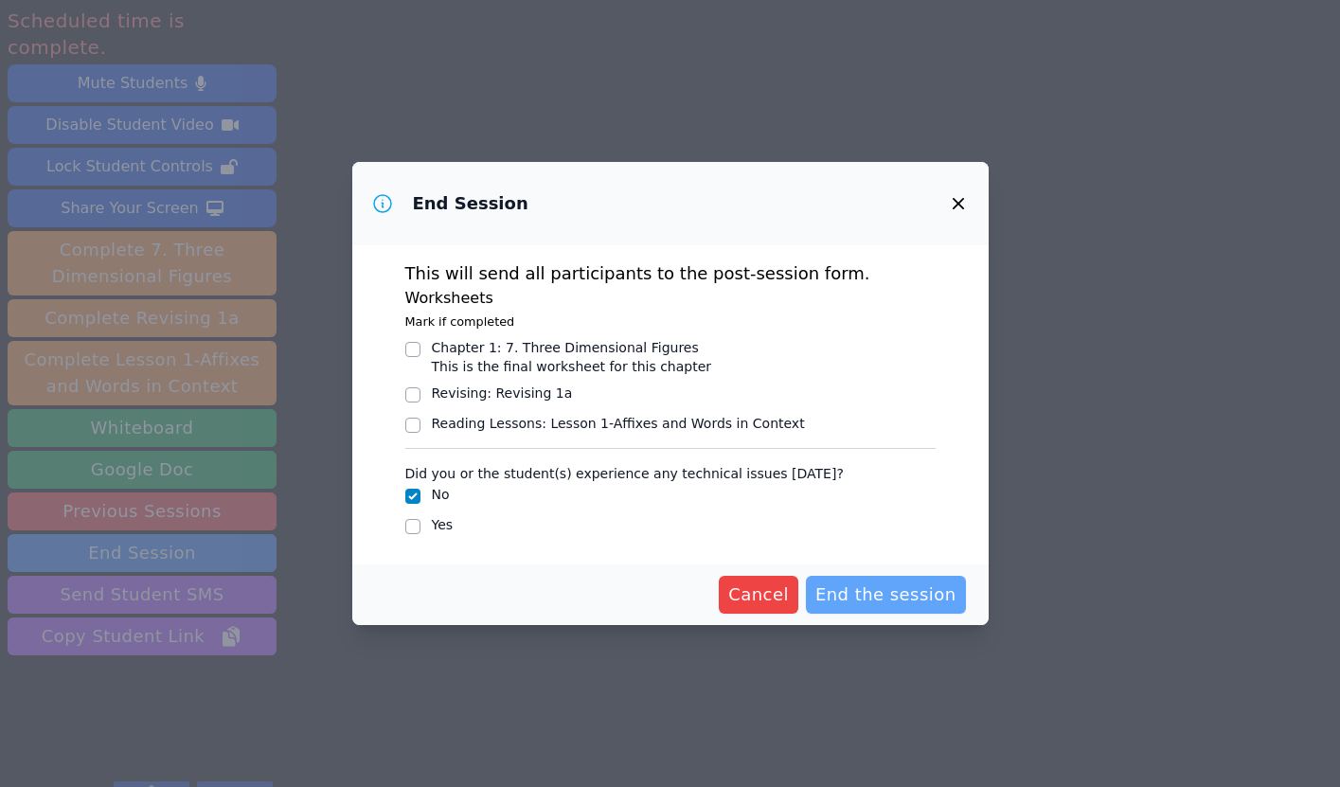
click at [878, 590] on span "End the session" at bounding box center [885, 595] width 141 height 27
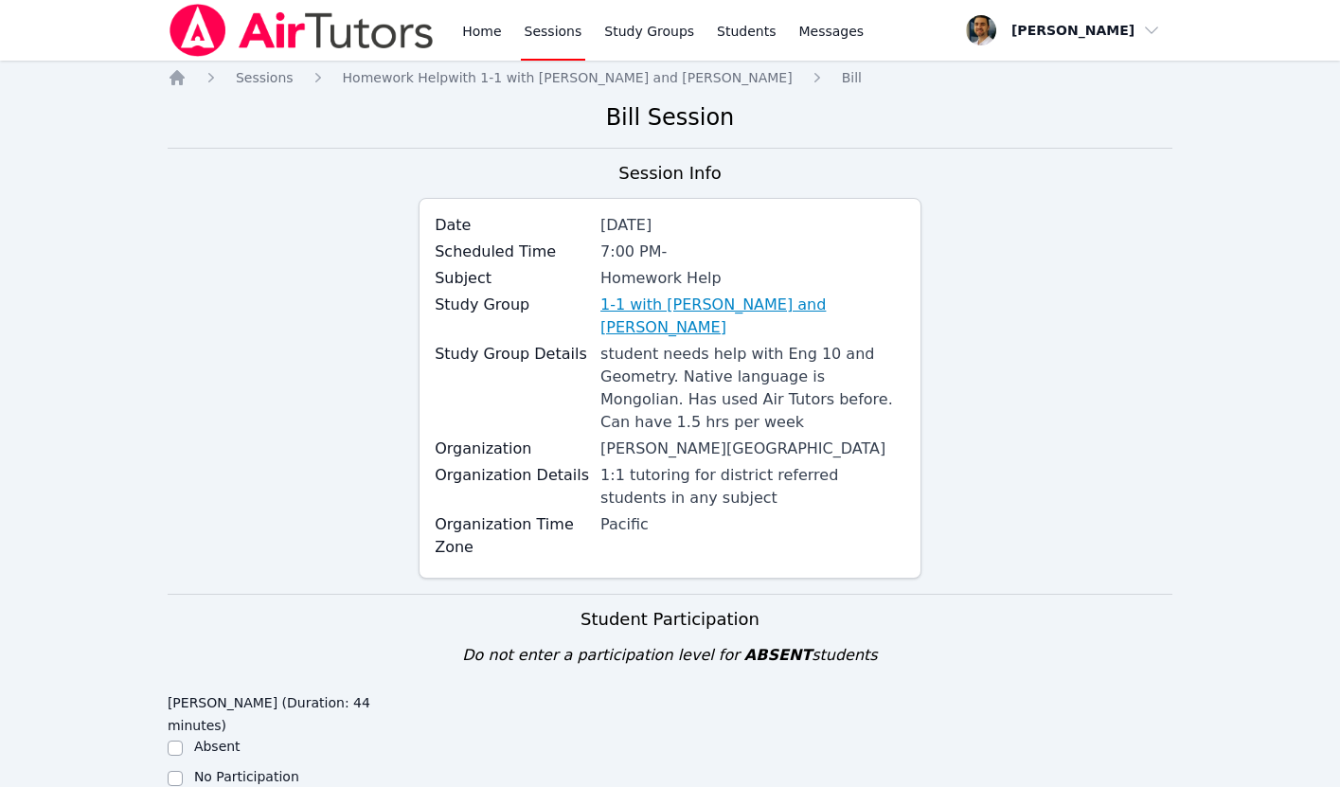
scroll to position [473, 0]
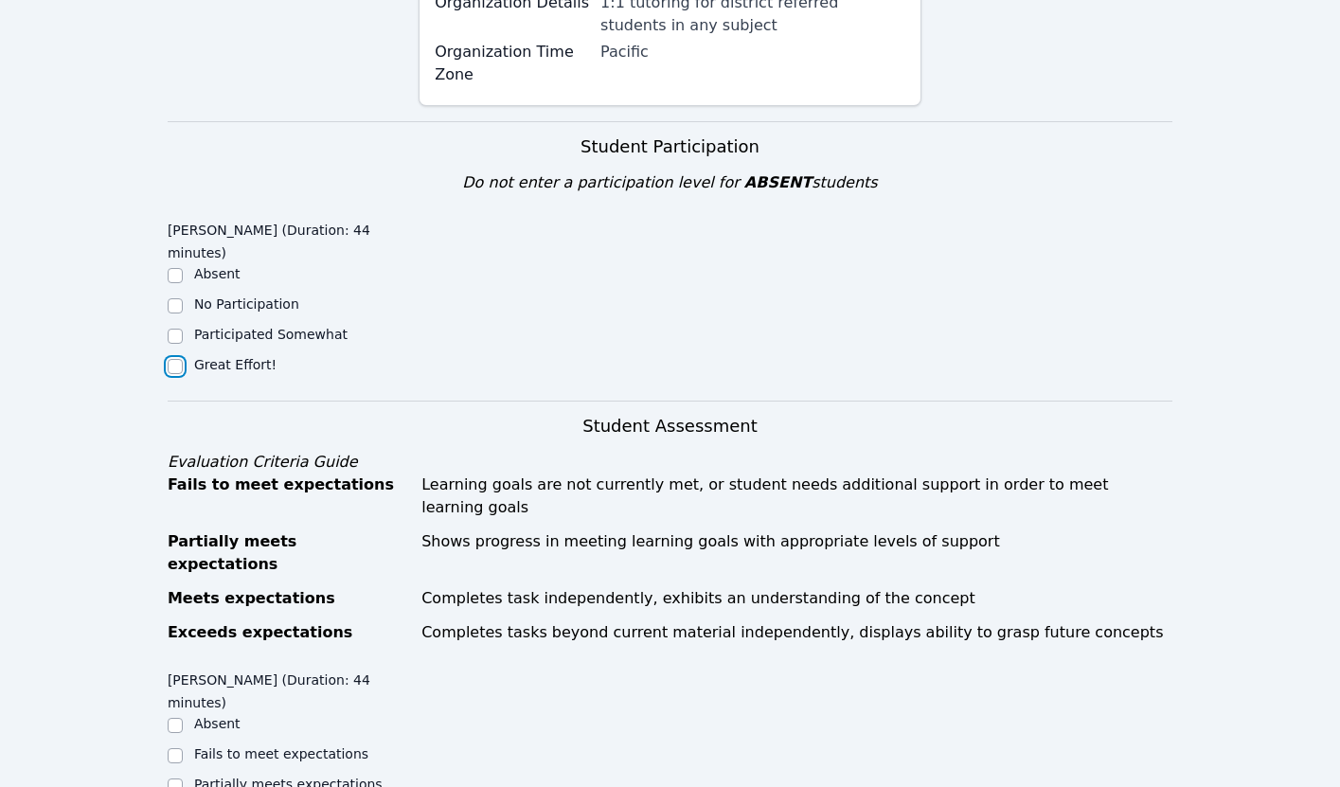
click at [173, 367] on input "Great Effort!" at bounding box center [175, 366] width 15 height 15
checkbox input "true"
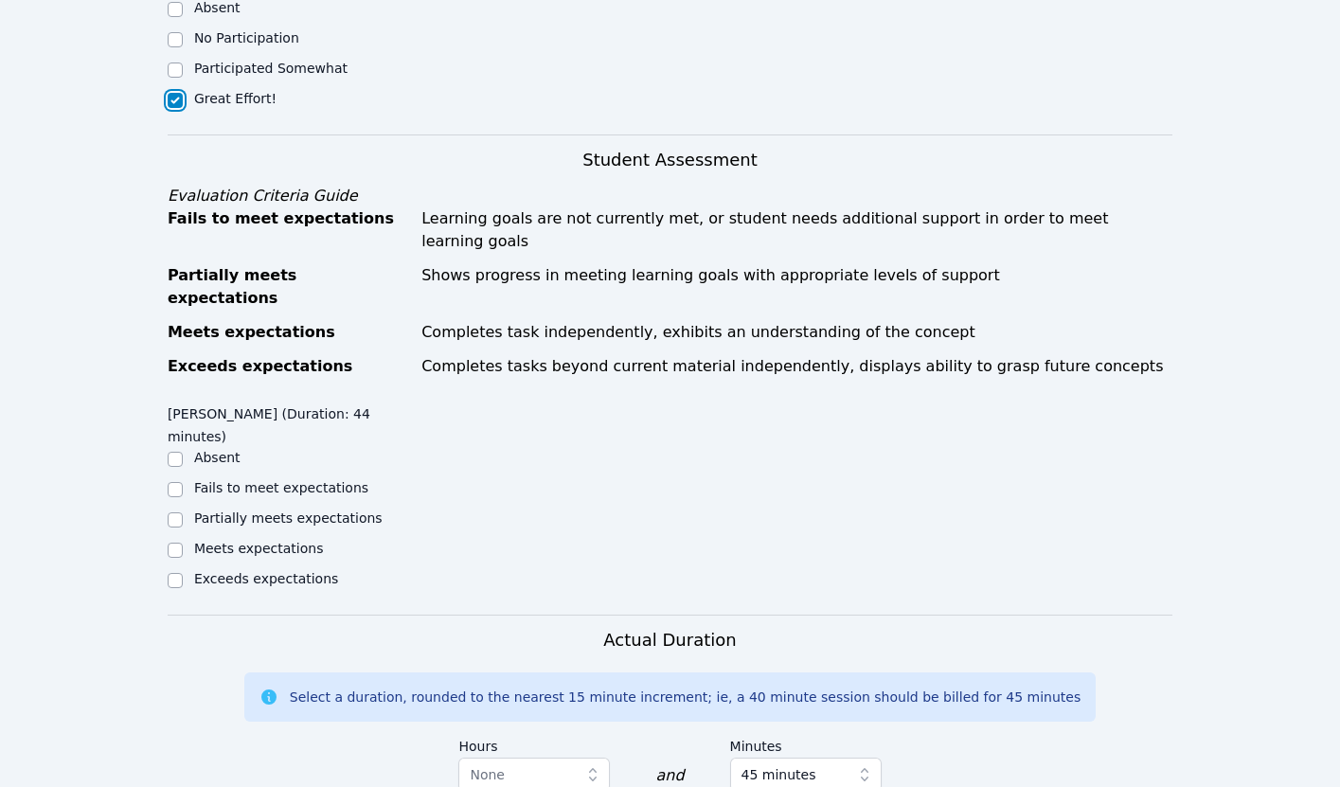
scroll to position [771, 0]
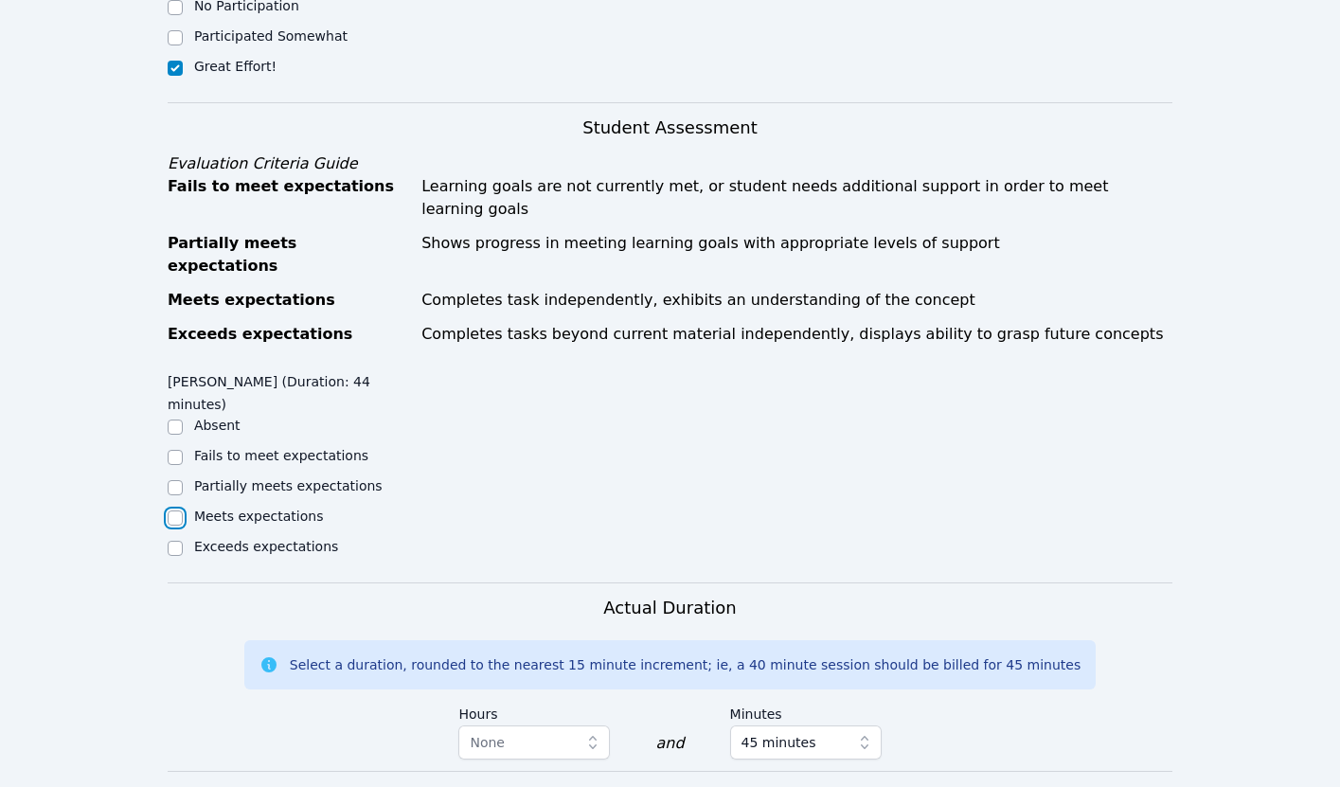
click at [175, 511] on input "Meets expectations" at bounding box center [175, 518] width 15 height 15
checkbox input "true"
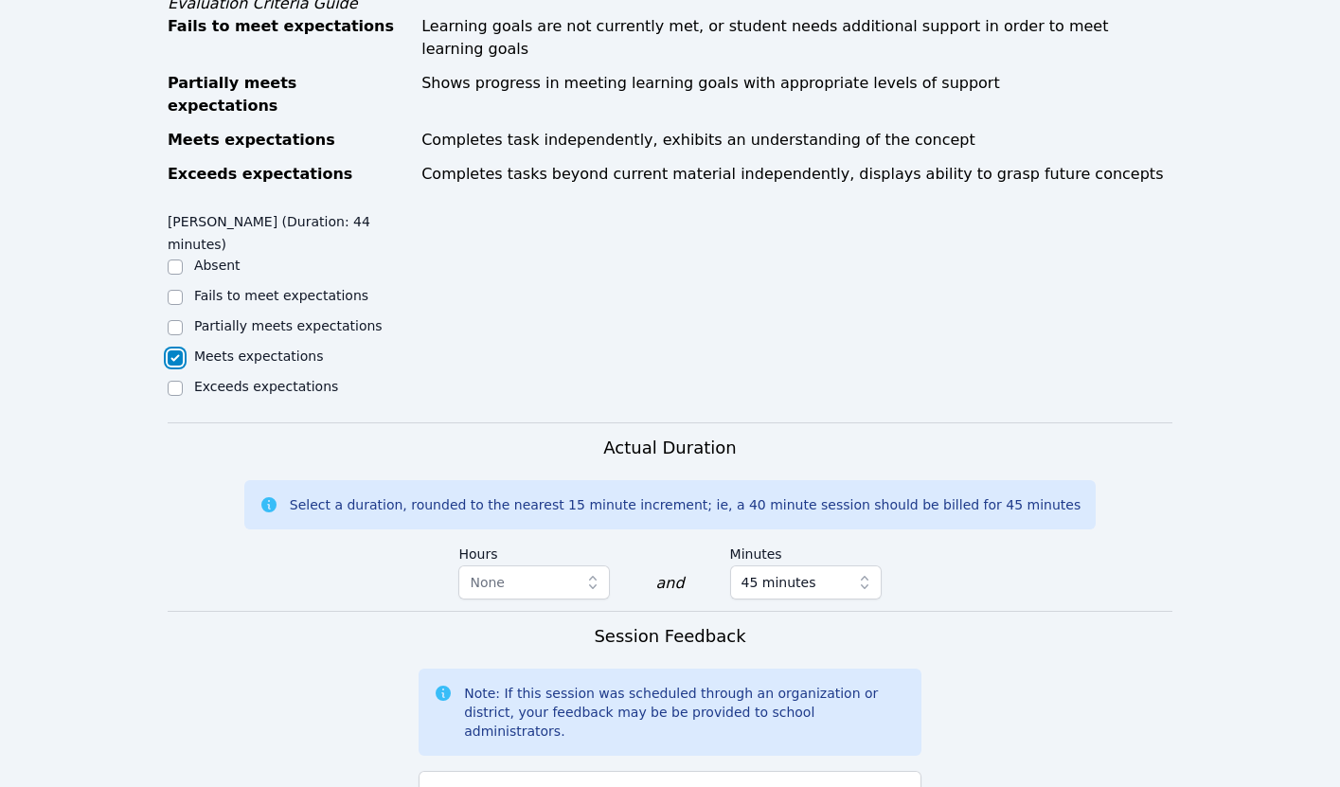
scroll to position [1229, 0]
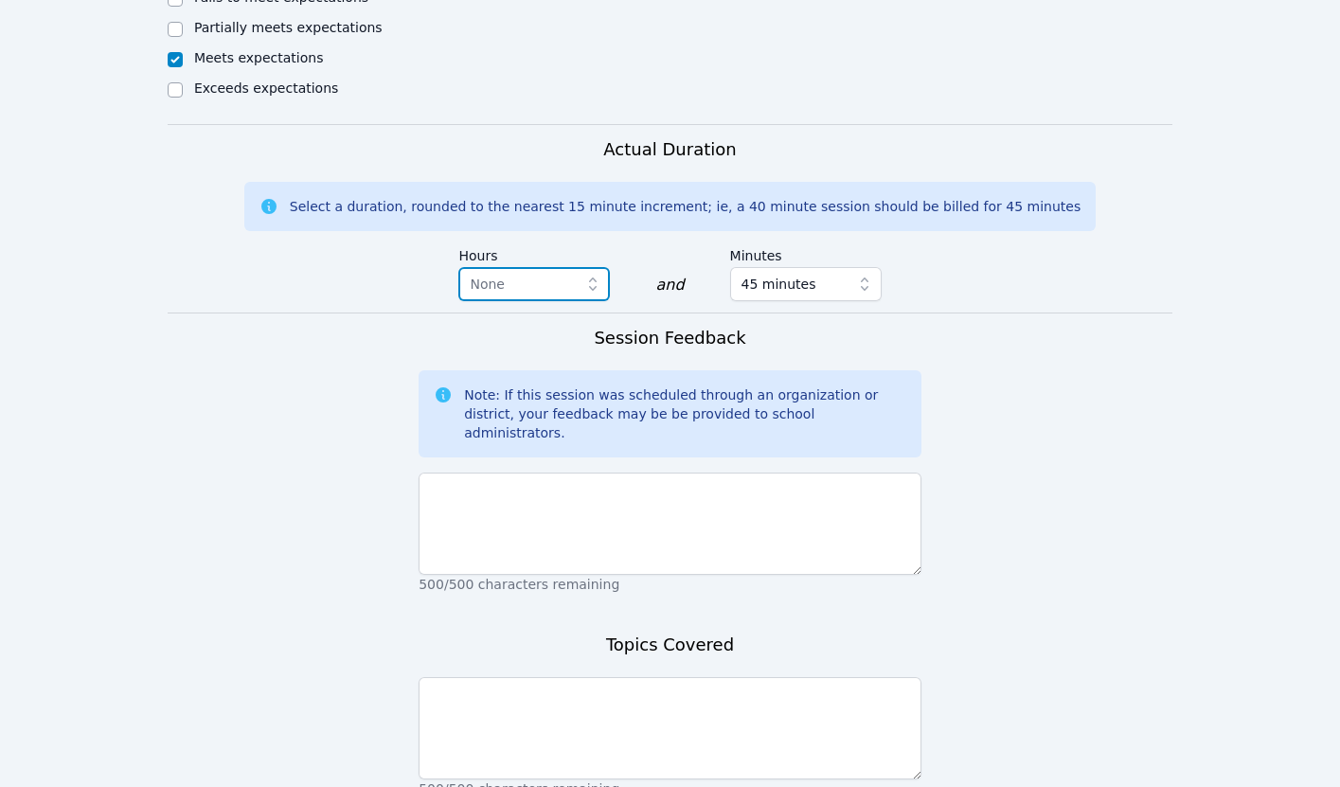
click at [553, 273] on span "None" at bounding box center [521, 284] width 102 height 23
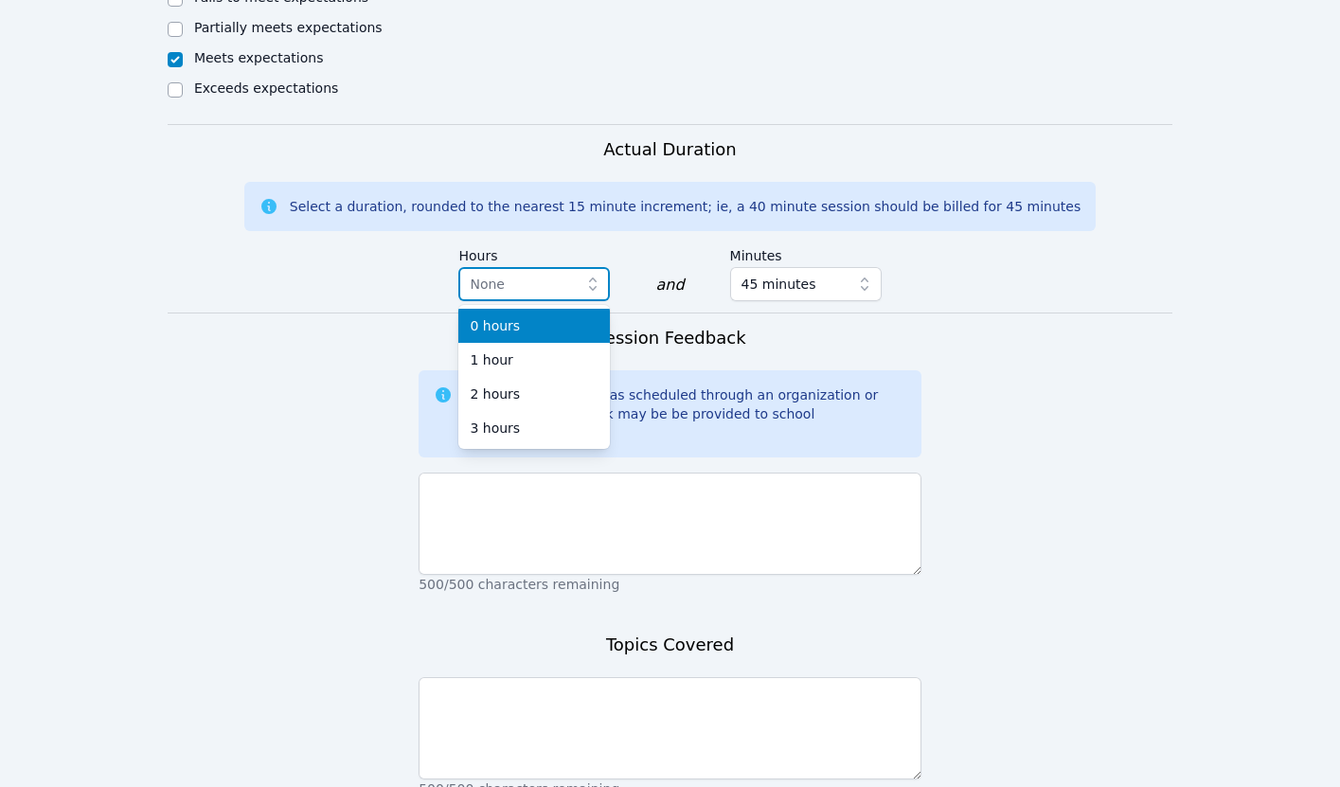
click at [553, 273] on span "None" at bounding box center [521, 284] width 102 height 23
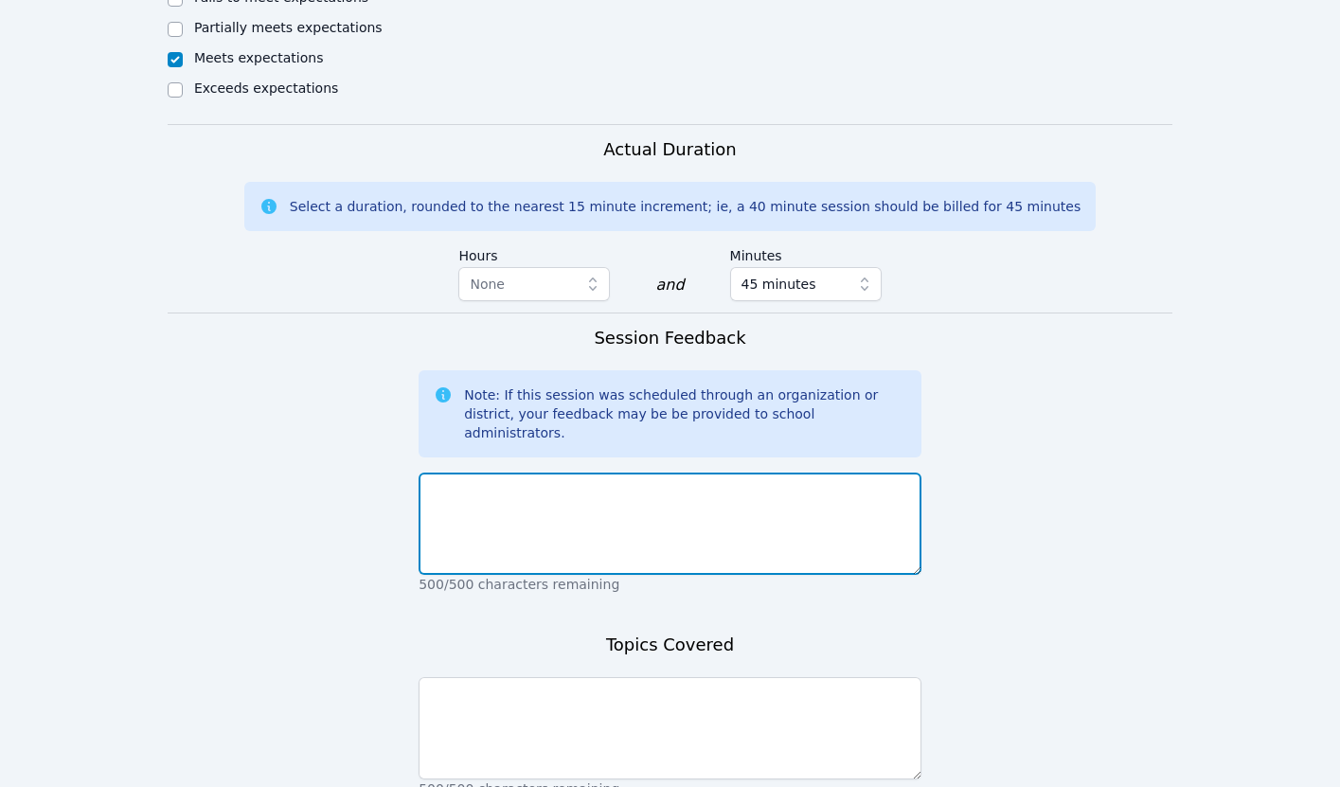
click at [519, 473] on textarea at bounding box center [670, 524] width 503 height 102
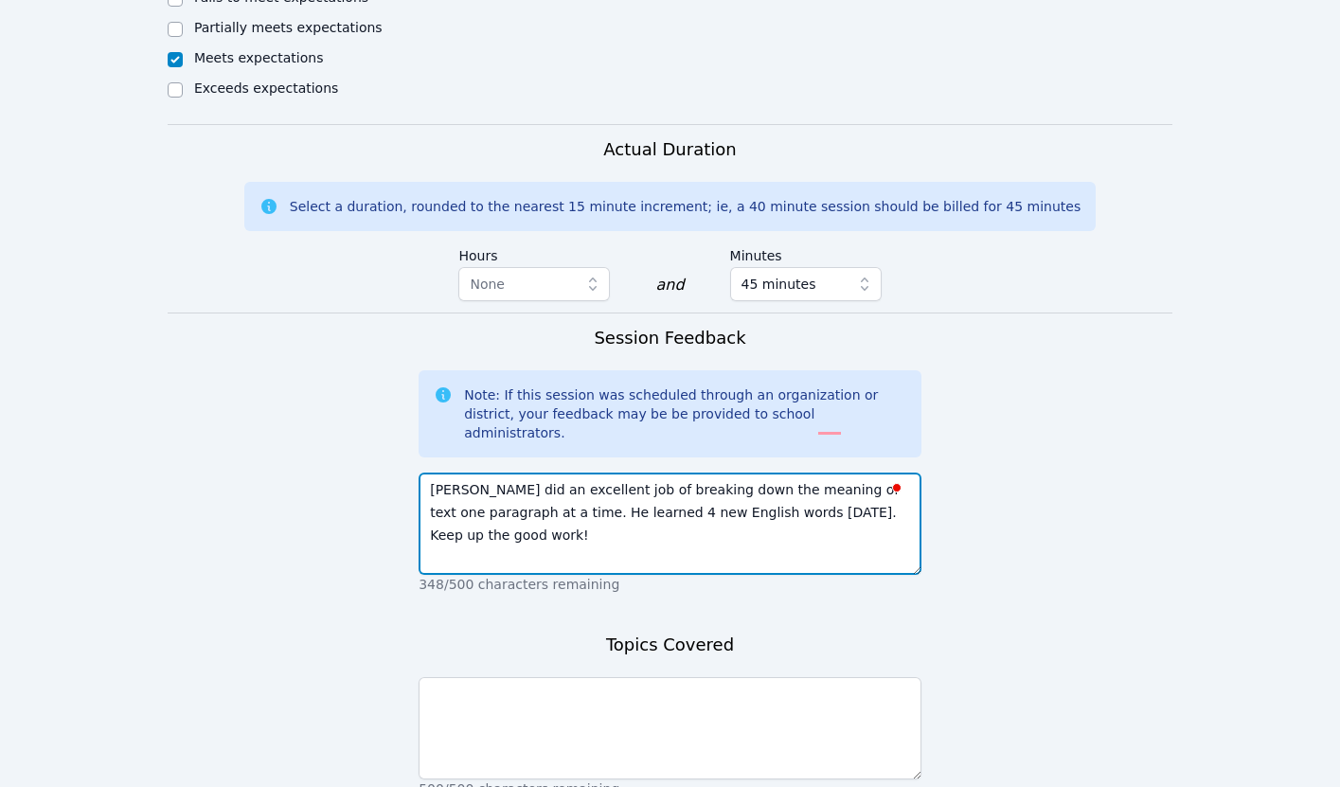
type textarea "[PERSON_NAME] did an excellent job of breaking down the meaning of text one par…"
